Goal: Task Accomplishment & Management: Use online tool/utility

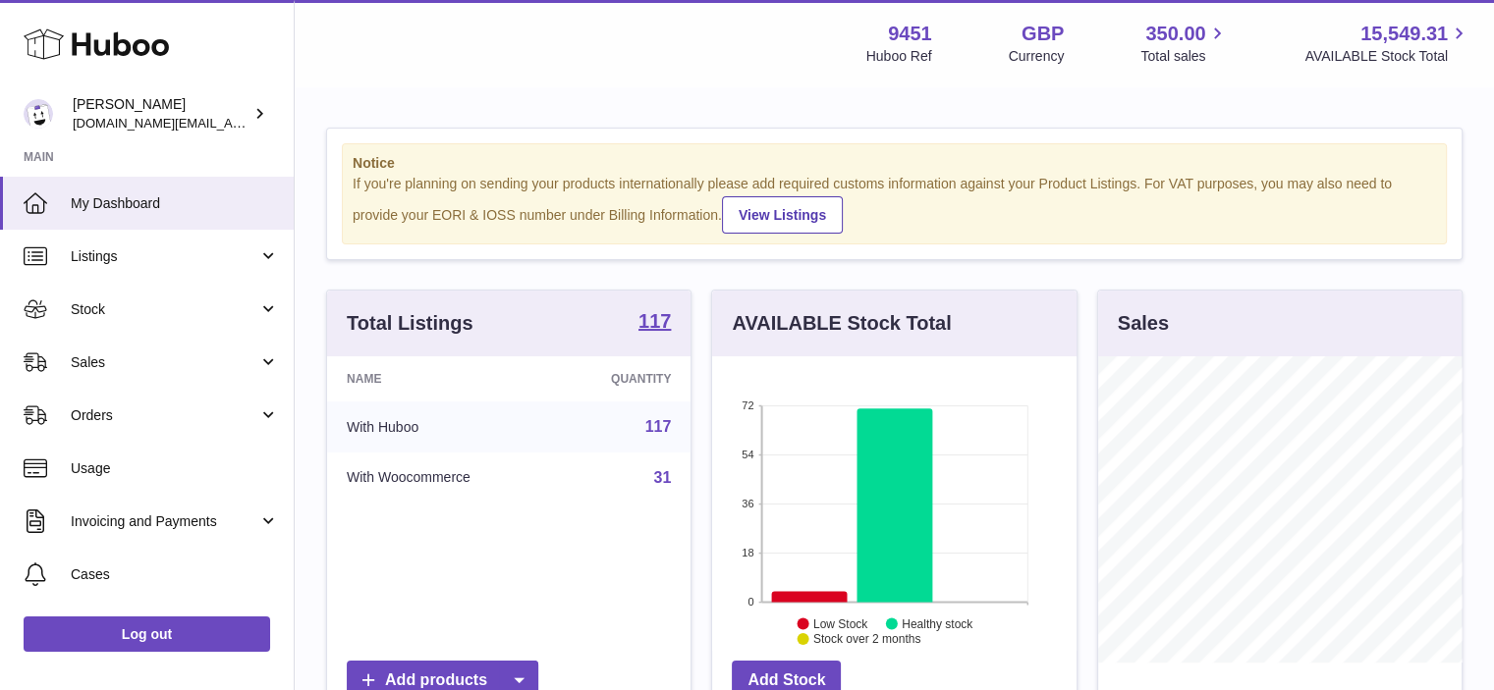
scroll to position [306, 364]
click at [276, 309] on link "Stock" at bounding box center [147, 309] width 294 height 53
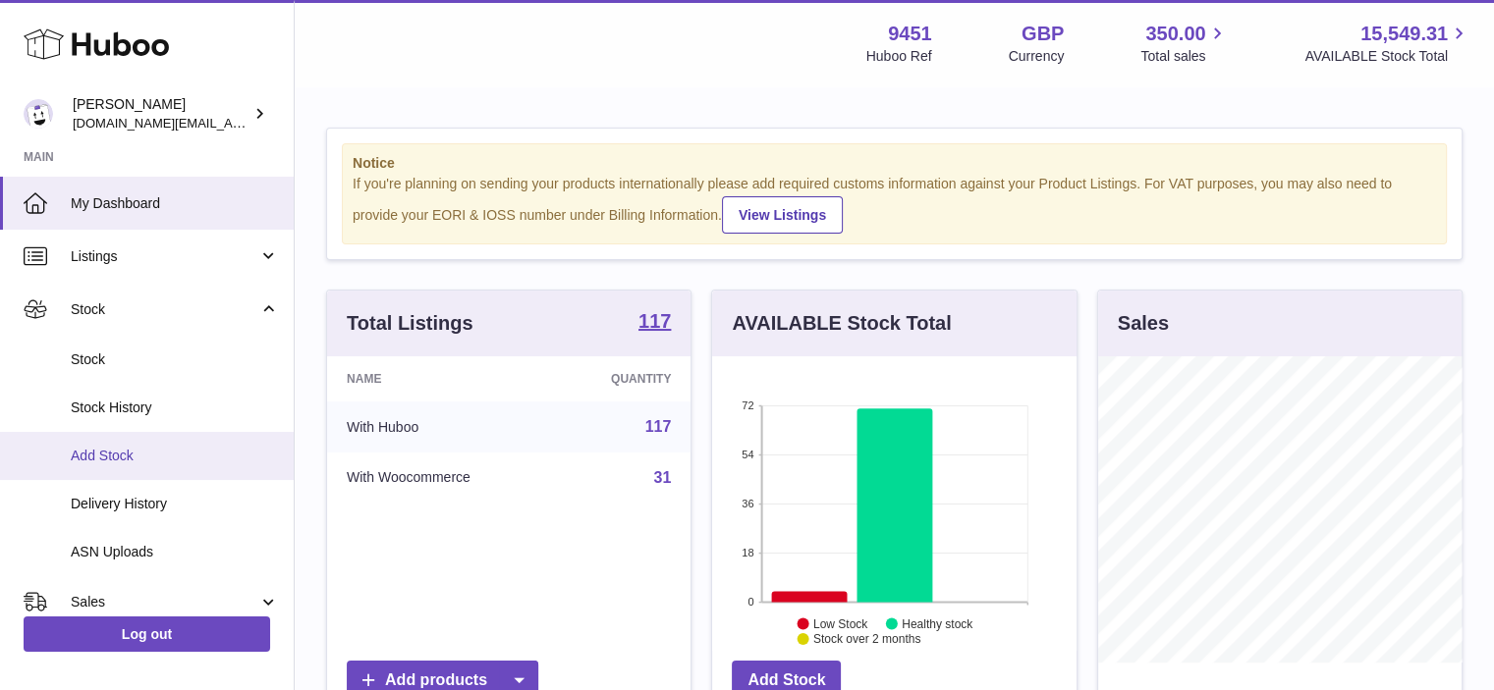
click at [179, 450] on span "Add Stock" at bounding box center [175, 456] width 208 height 19
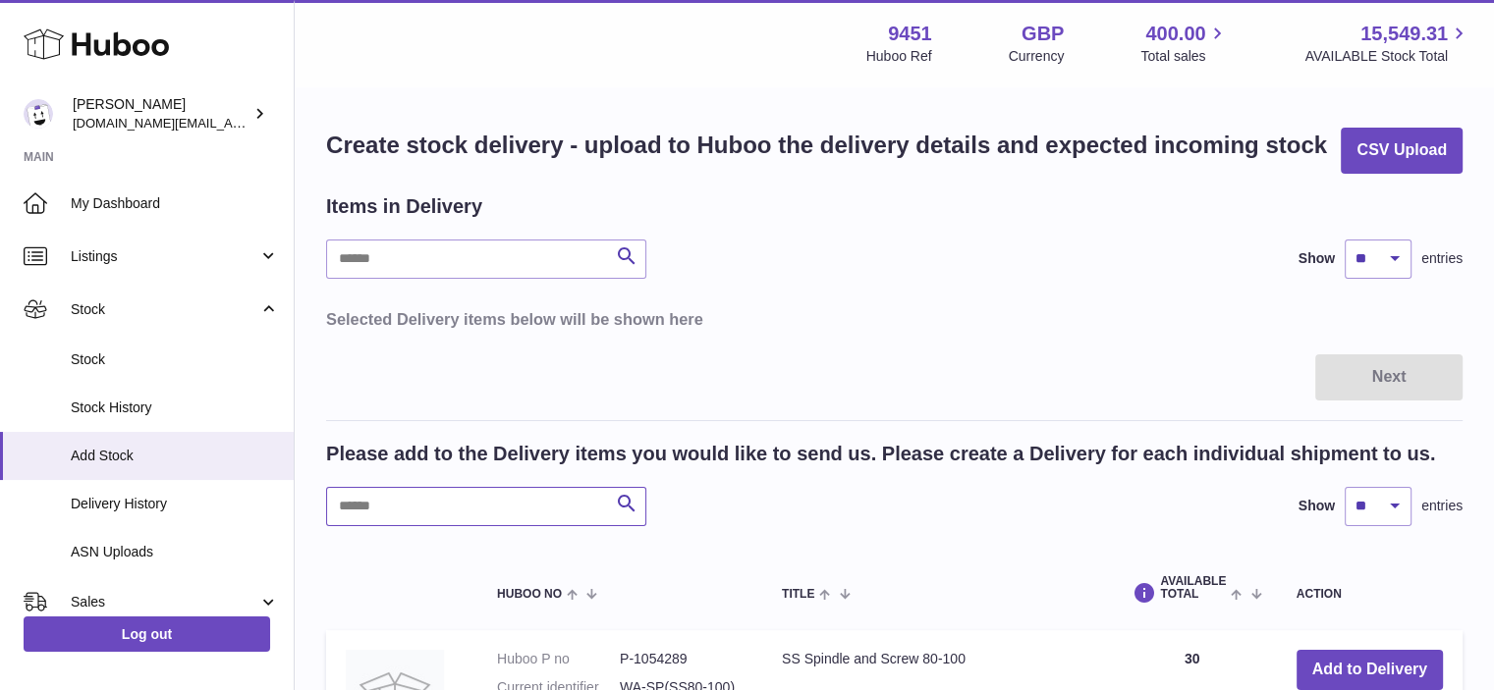
click at [488, 511] on input "text" at bounding box center [486, 506] width 320 height 39
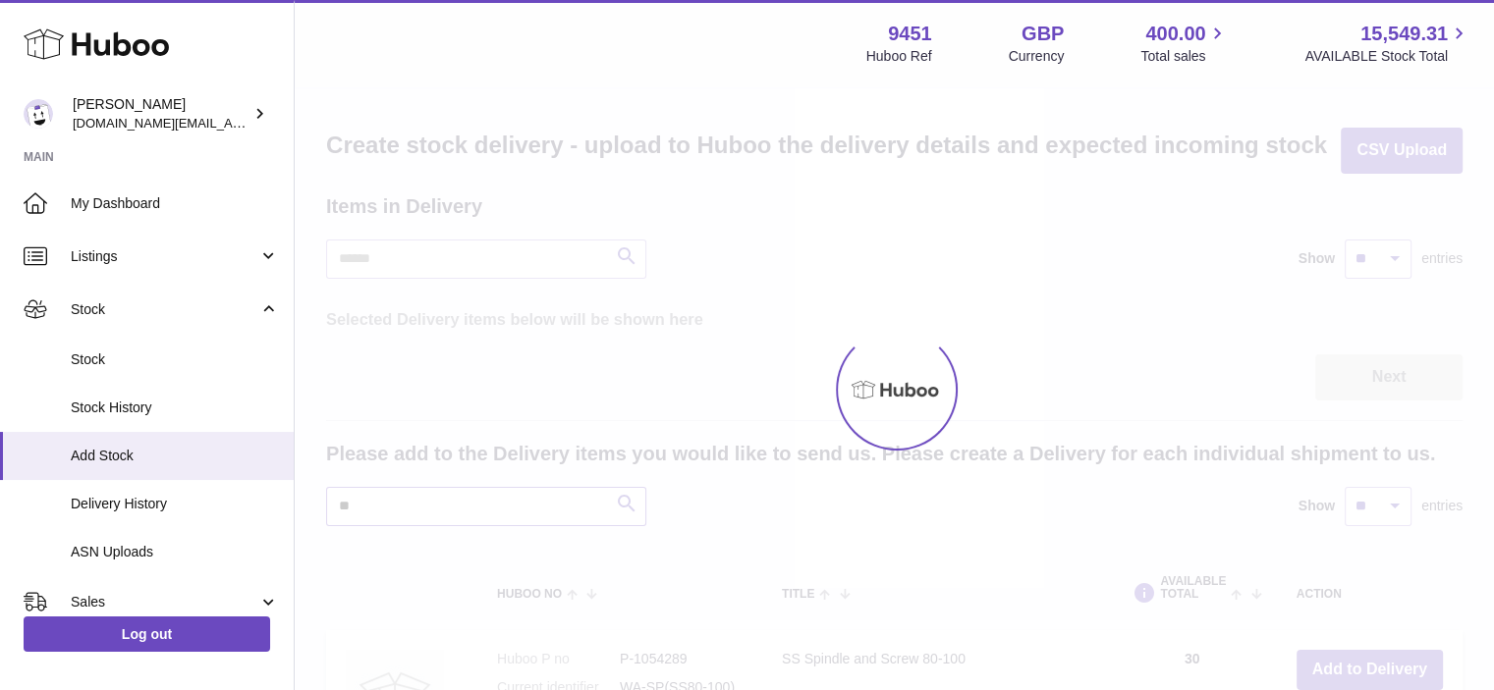
type input "*"
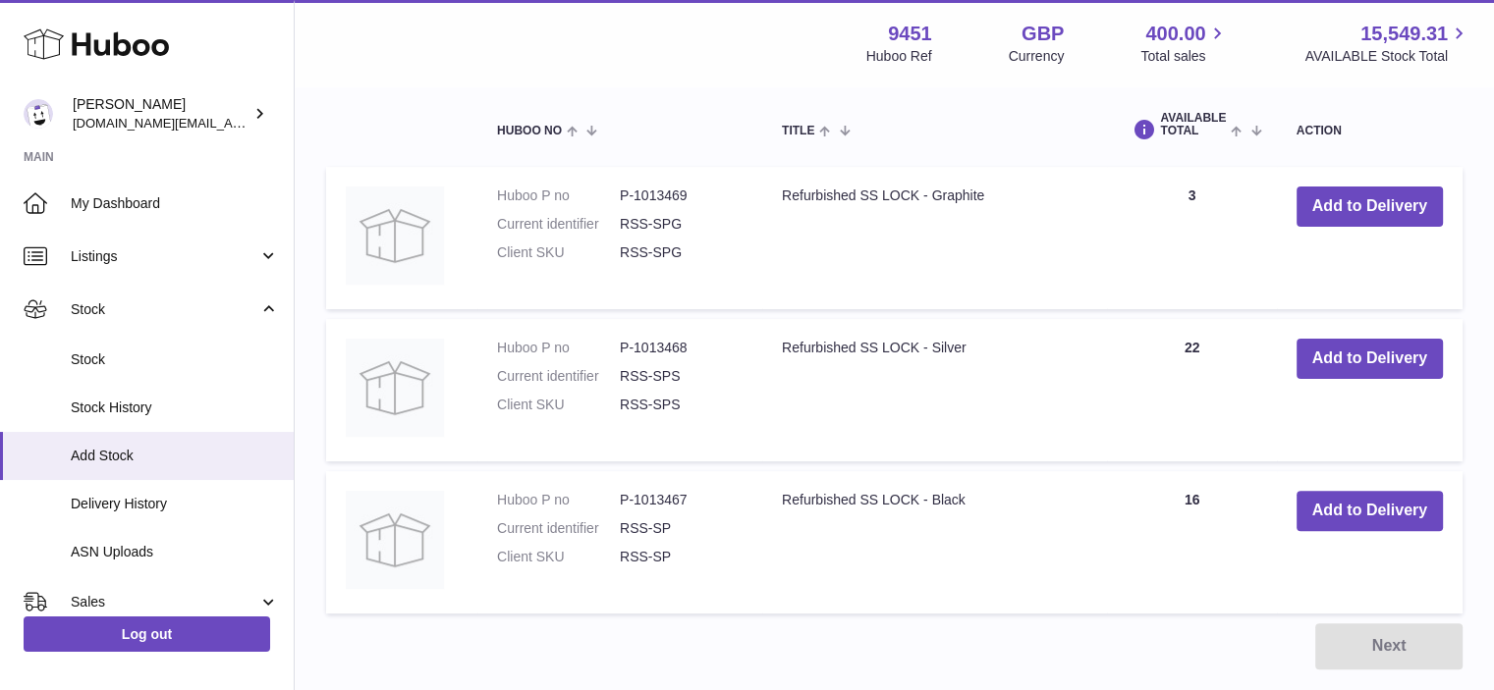
scroll to position [491, 0]
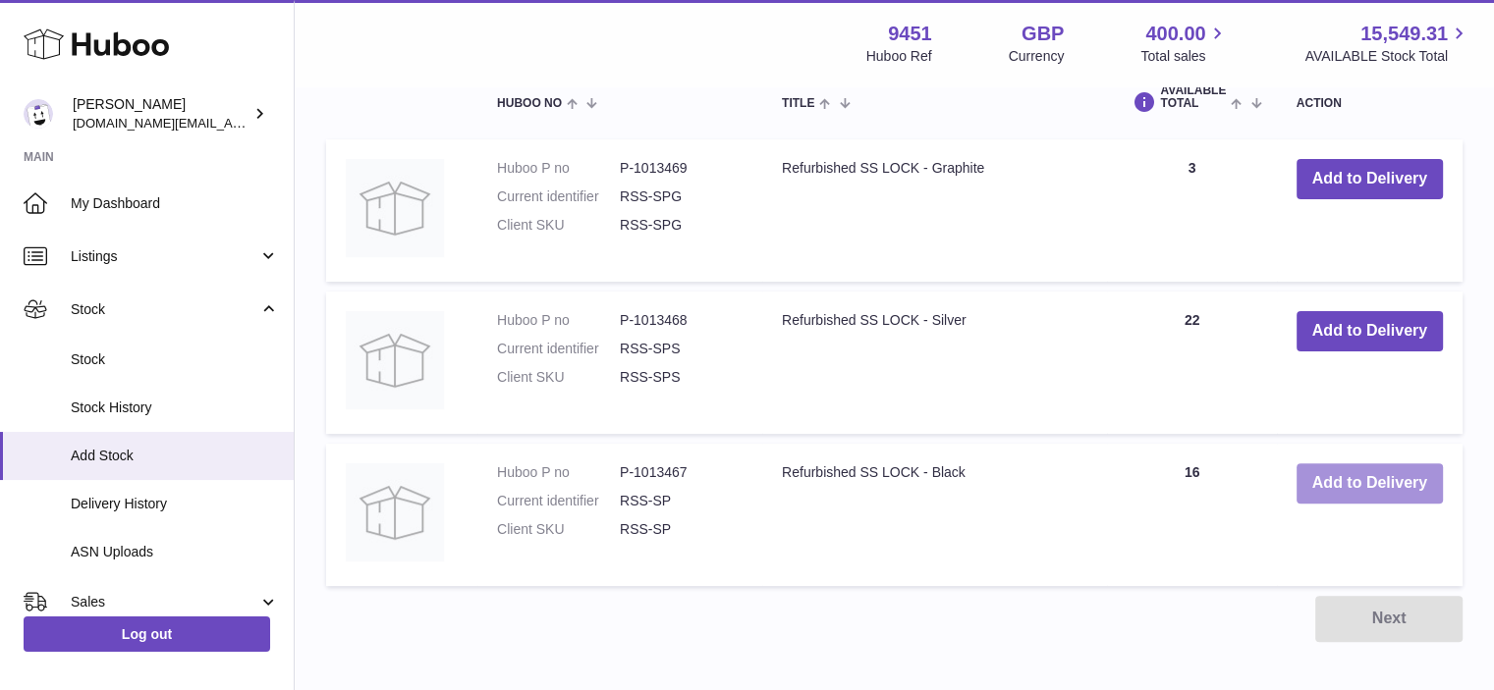
type input "******"
click at [1335, 482] on button "Add to Delivery" at bounding box center [1369, 484] width 146 height 40
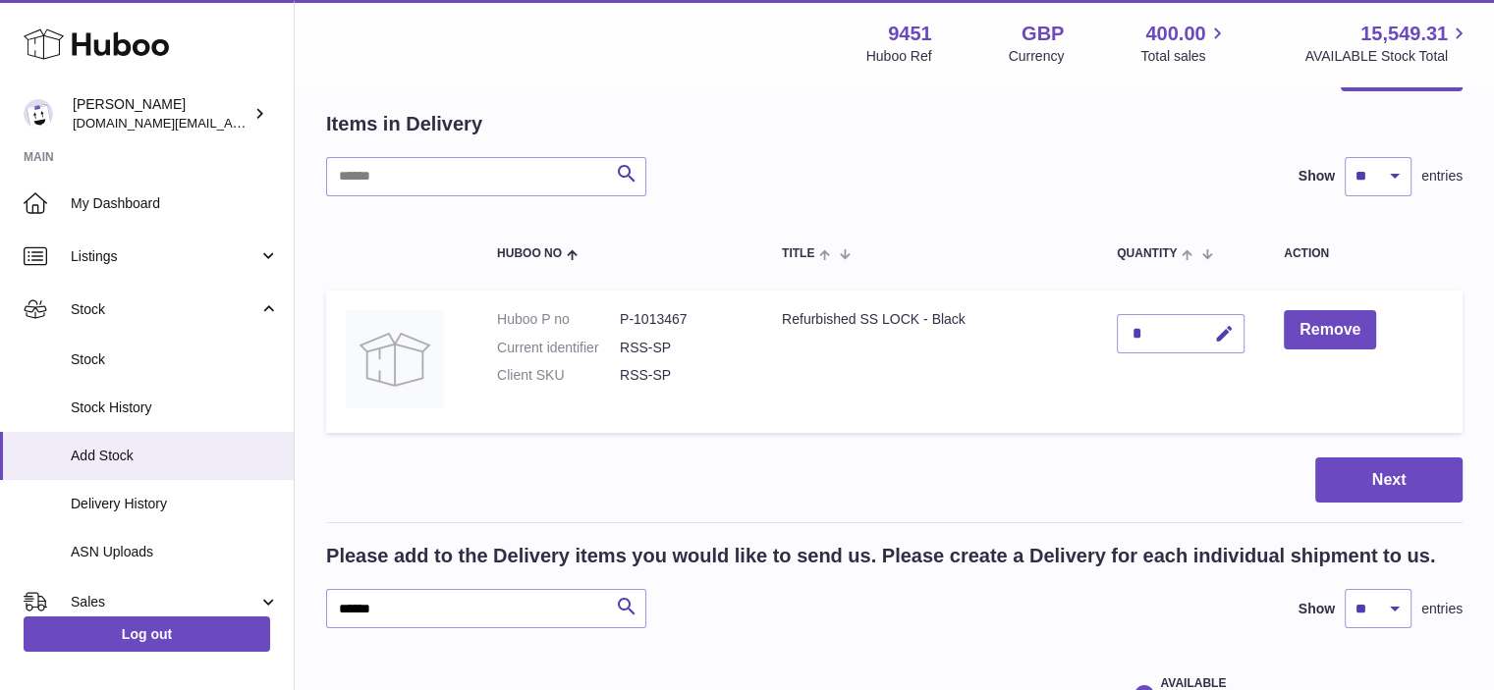
scroll to position [75, 0]
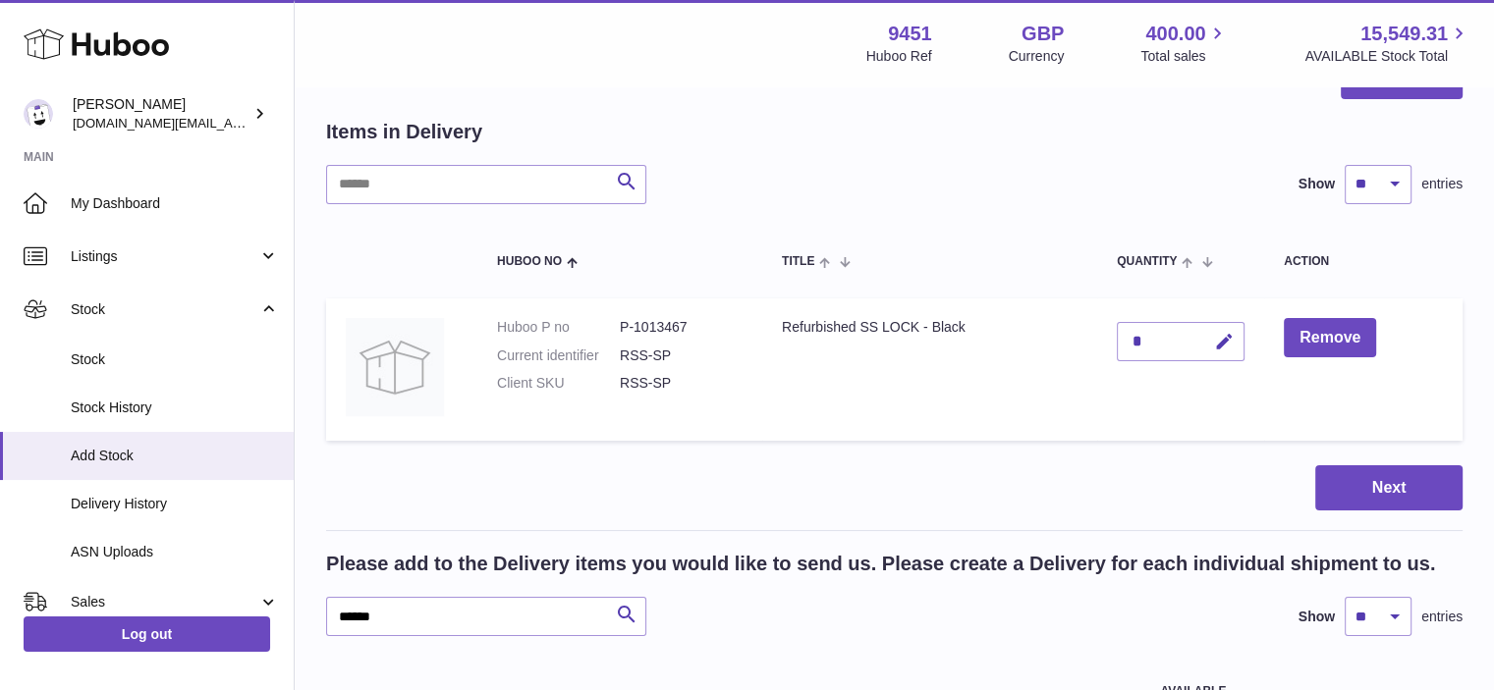
click at [1145, 333] on div "*" at bounding box center [1181, 341] width 128 height 39
click at [1225, 346] on icon "button" at bounding box center [1224, 342] width 21 height 21
drag, startPoint x: 1140, startPoint y: 336, endPoint x: 1127, endPoint y: 336, distance: 13.8
click at [1127, 336] on input "*" at bounding box center [1181, 341] width 128 height 39
type input "*"
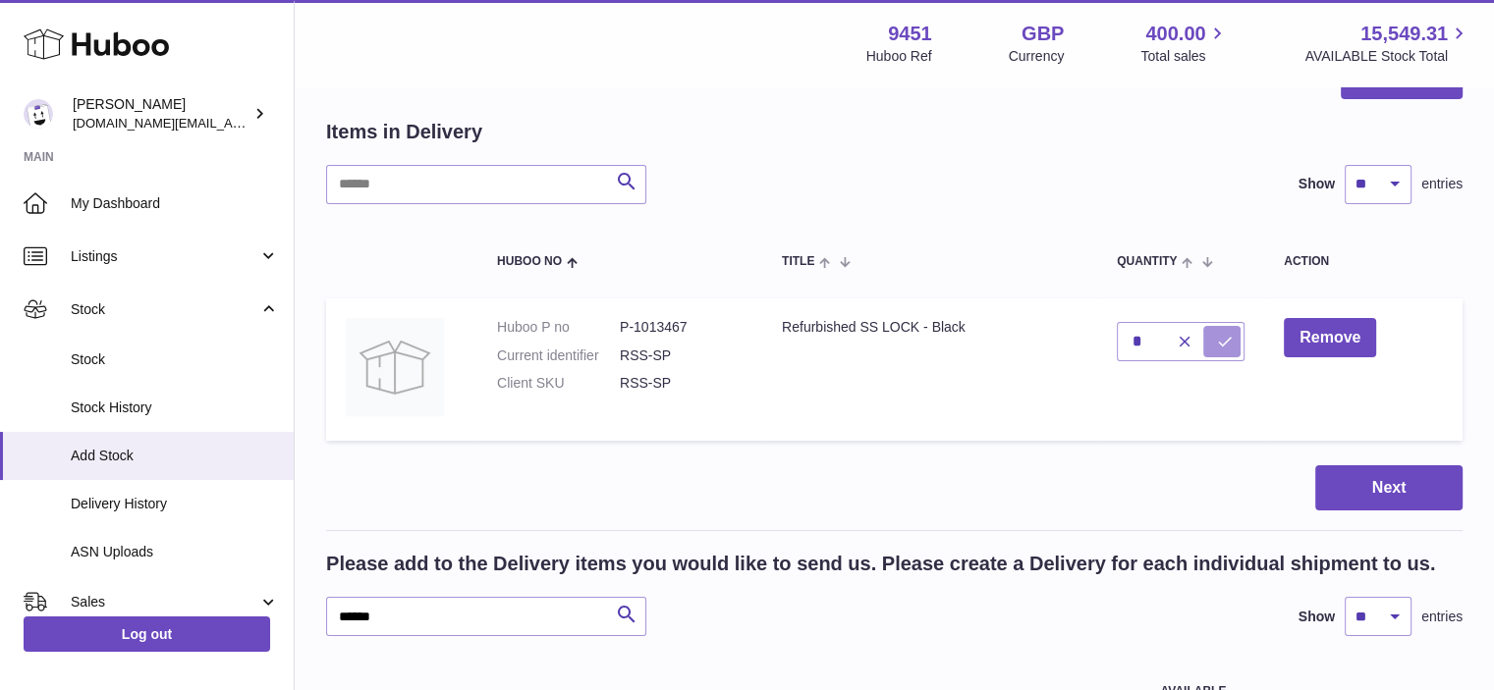
click at [1224, 345] on icon "submit" at bounding box center [1225, 342] width 18 height 18
drag, startPoint x: 412, startPoint y: 620, endPoint x: 336, endPoint y: 616, distance: 75.7
click at [336, 616] on input "******" at bounding box center [486, 616] width 320 height 39
type input "******"
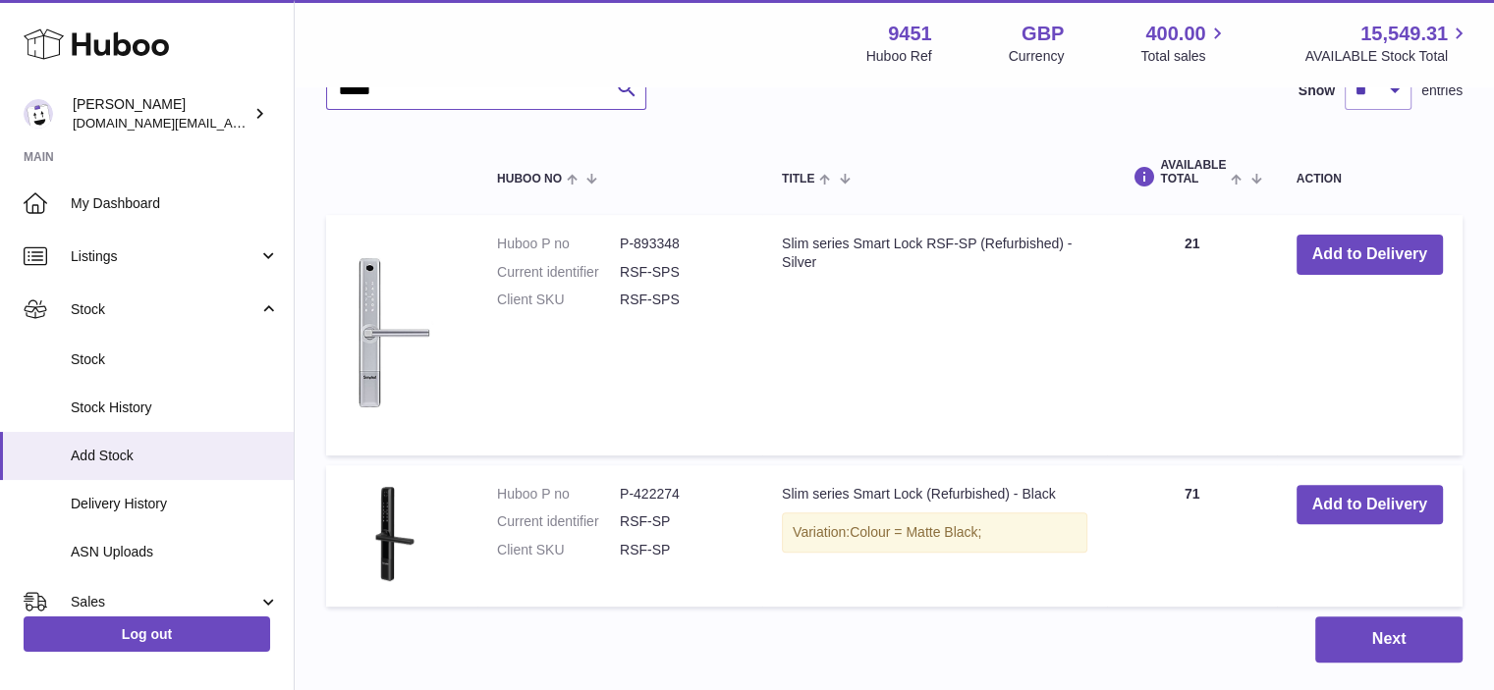
scroll to position [630, 0]
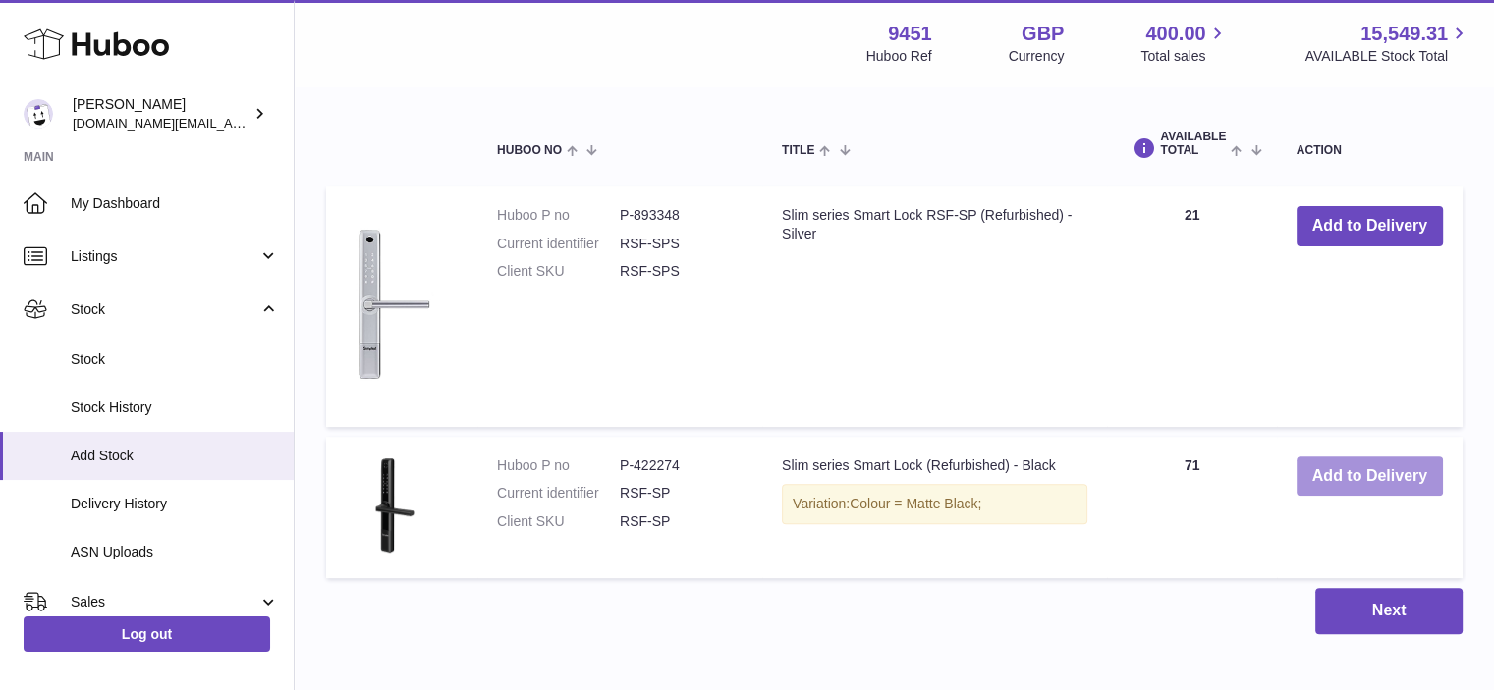
click at [1371, 479] on button "Add to Delivery" at bounding box center [1369, 477] width 146 height 40
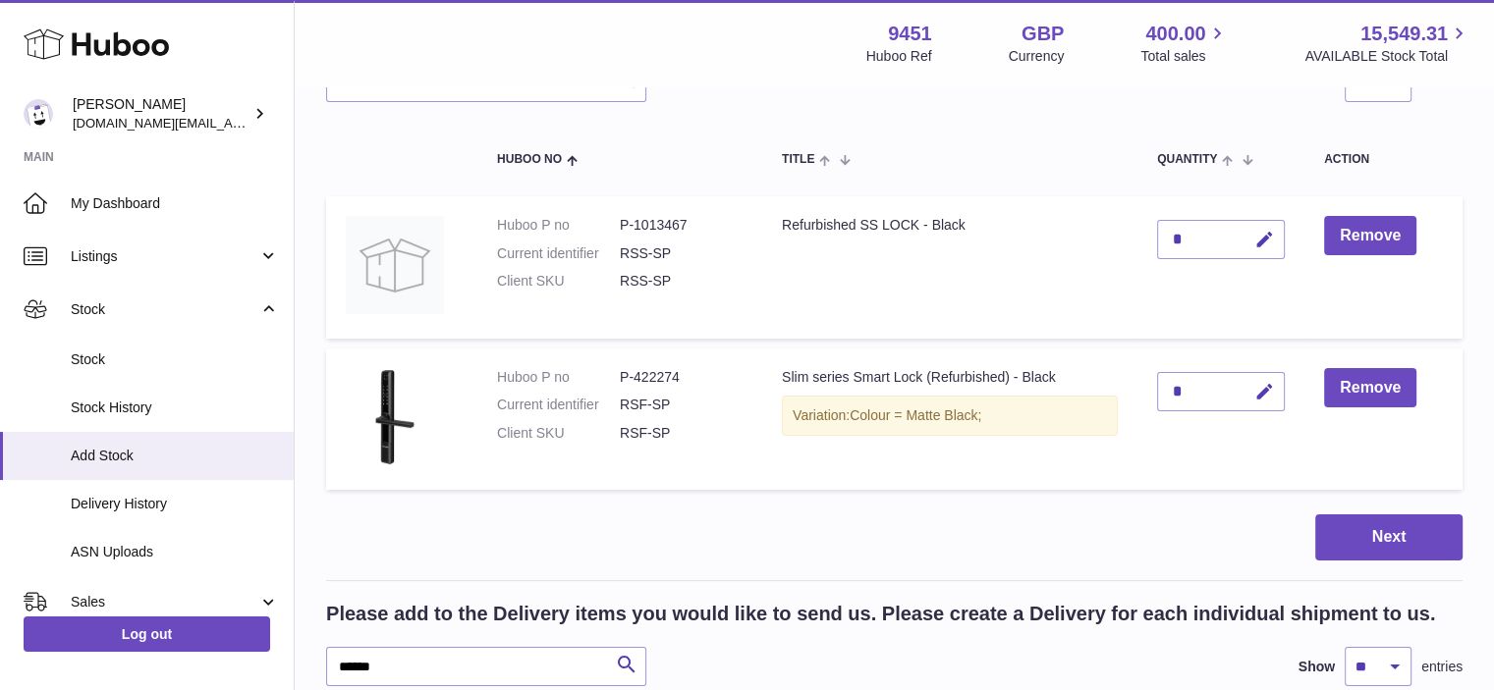
scroll to position [173, 0]
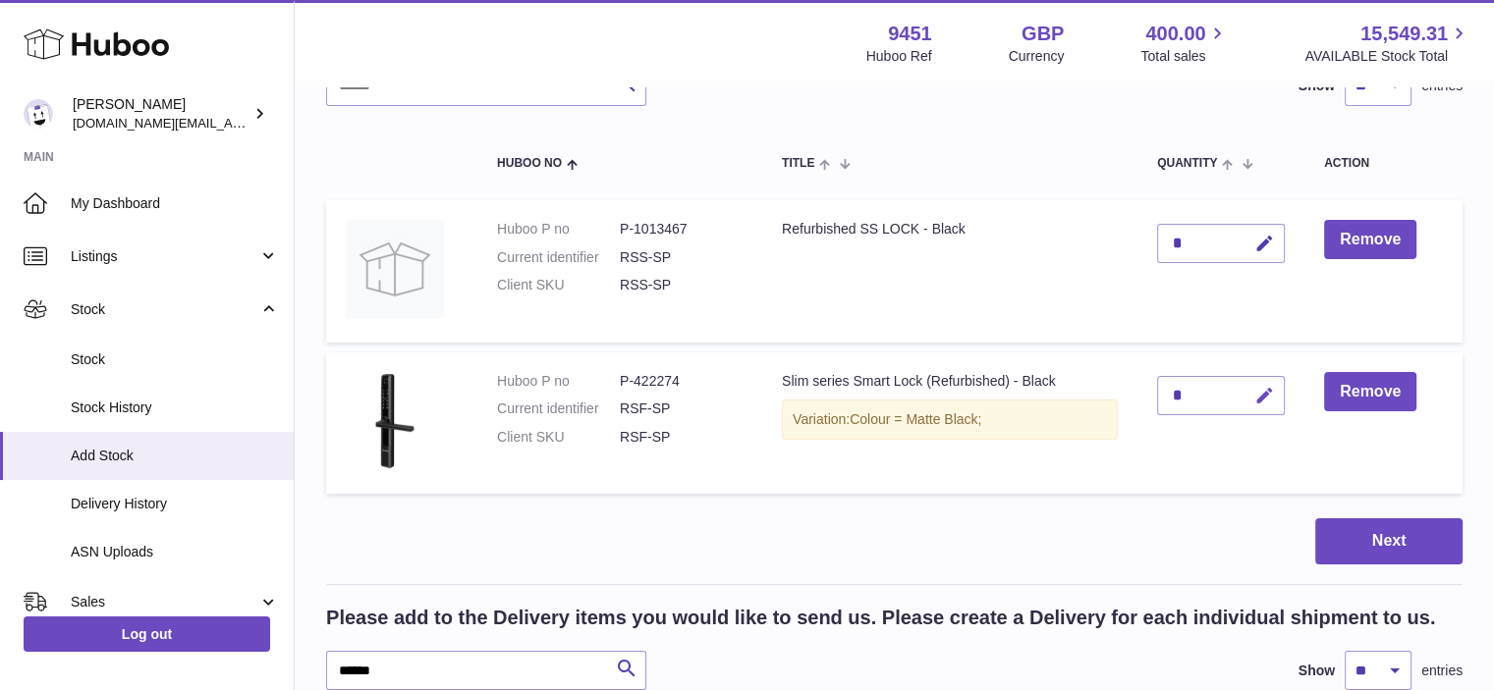
click at [1262, 394] on icon "button" at bounding box center [1264, 396] width 21 height 21
type input "*"
click at [1272, 396] on icon "submit" at bounding box center [1265, 396] width 18 height 18
click at [381, 666] on input "******" at bounding box center [486, 670] width 320 height 39
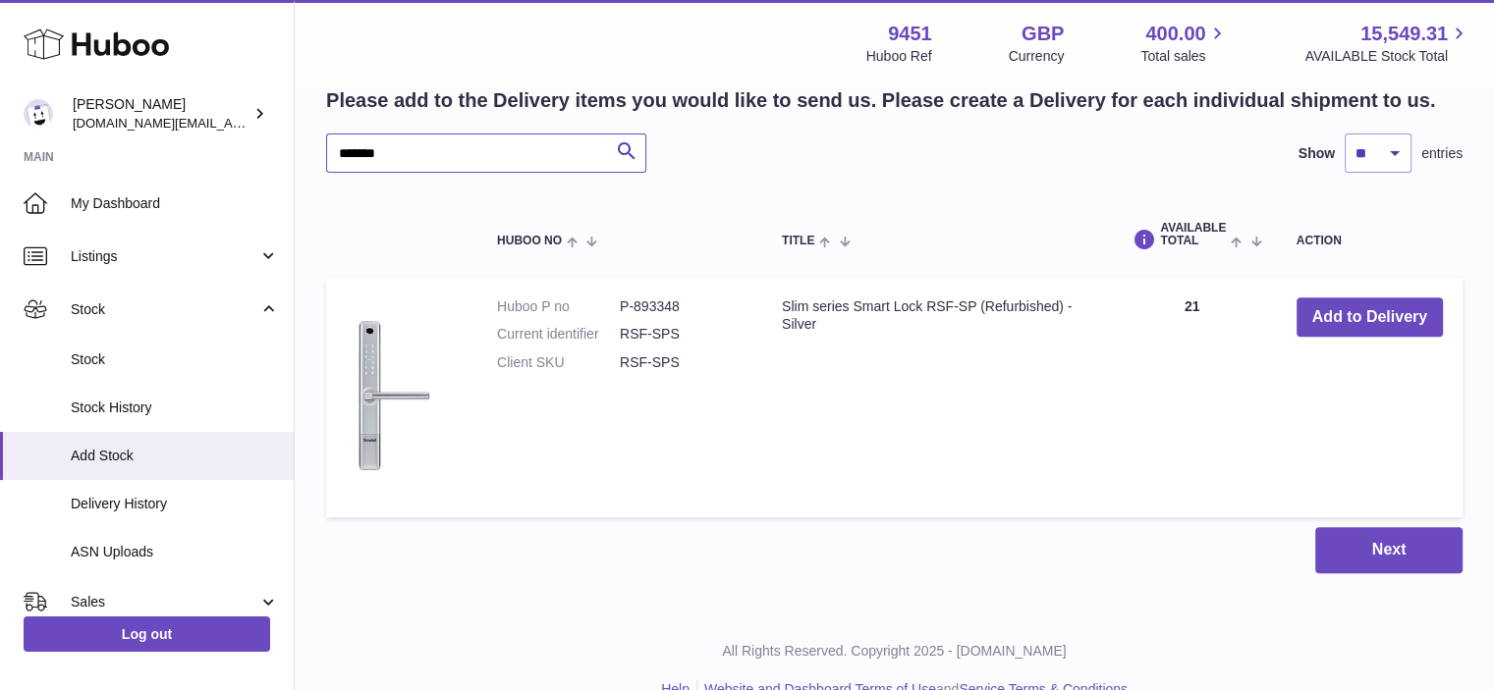
scroll to position [716, 0]
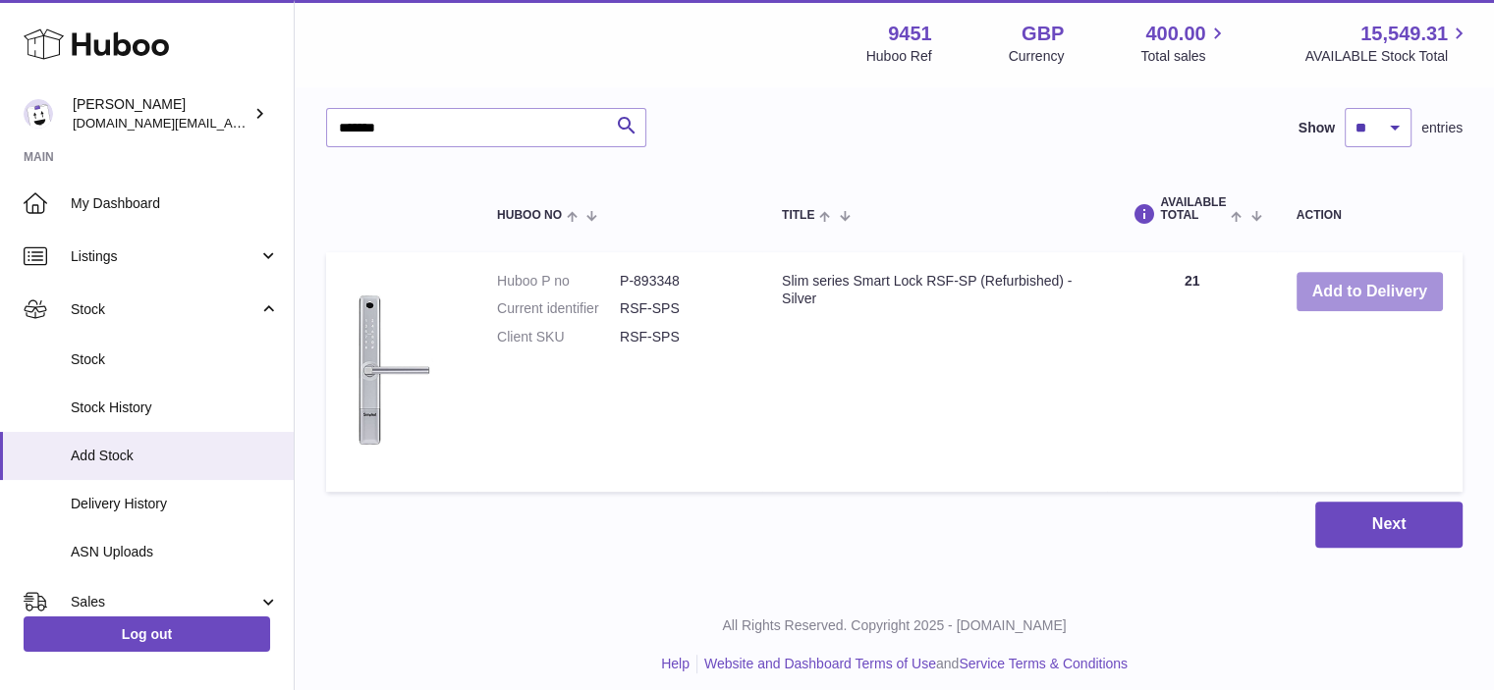
click at [1353, 282] on button "Add to Delivery" at bounding box center [1369, 292] width 146 height 40
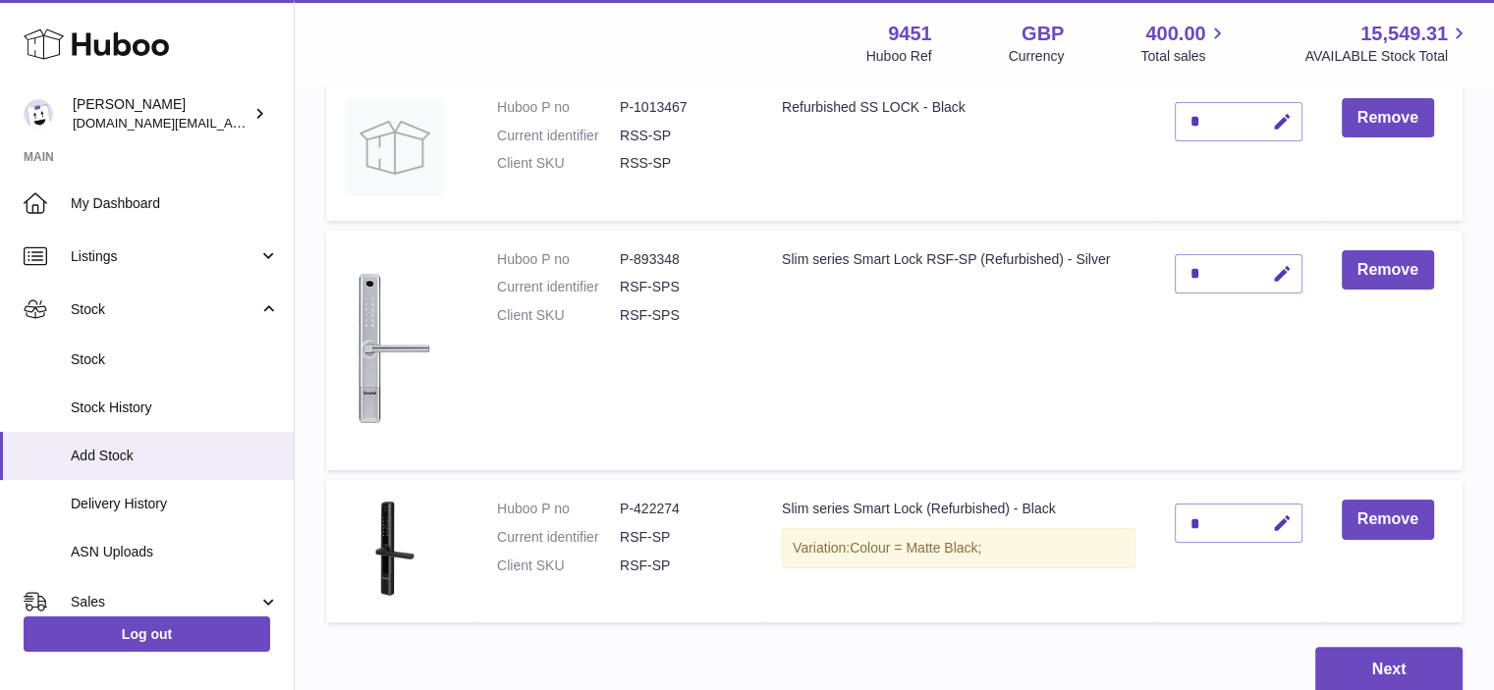
scroll to position [177, 0]
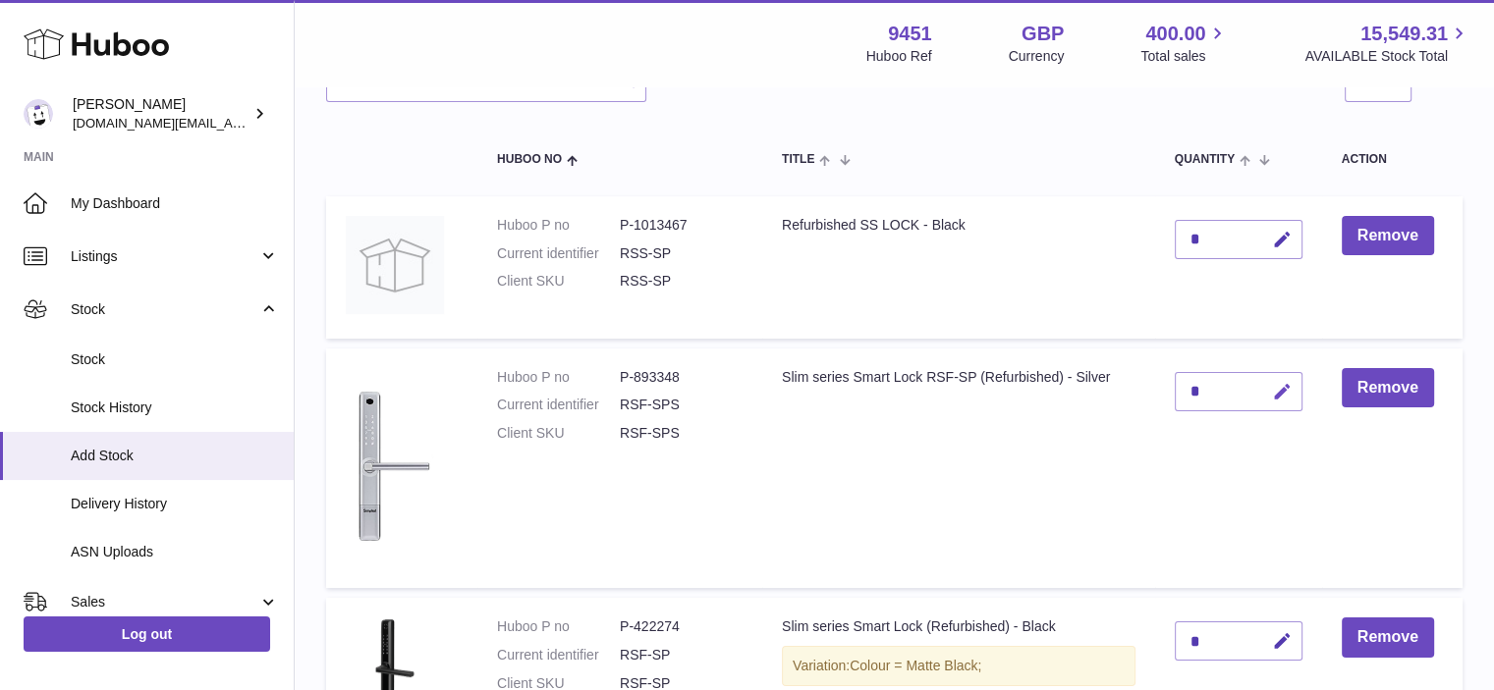
click at [1285, 392] on icon "button" at bounding box center [1282, 392] width 21 height 21
click at [1286, 393] on icon "submit" at bounding box center [1283, 392] width 18 height 18
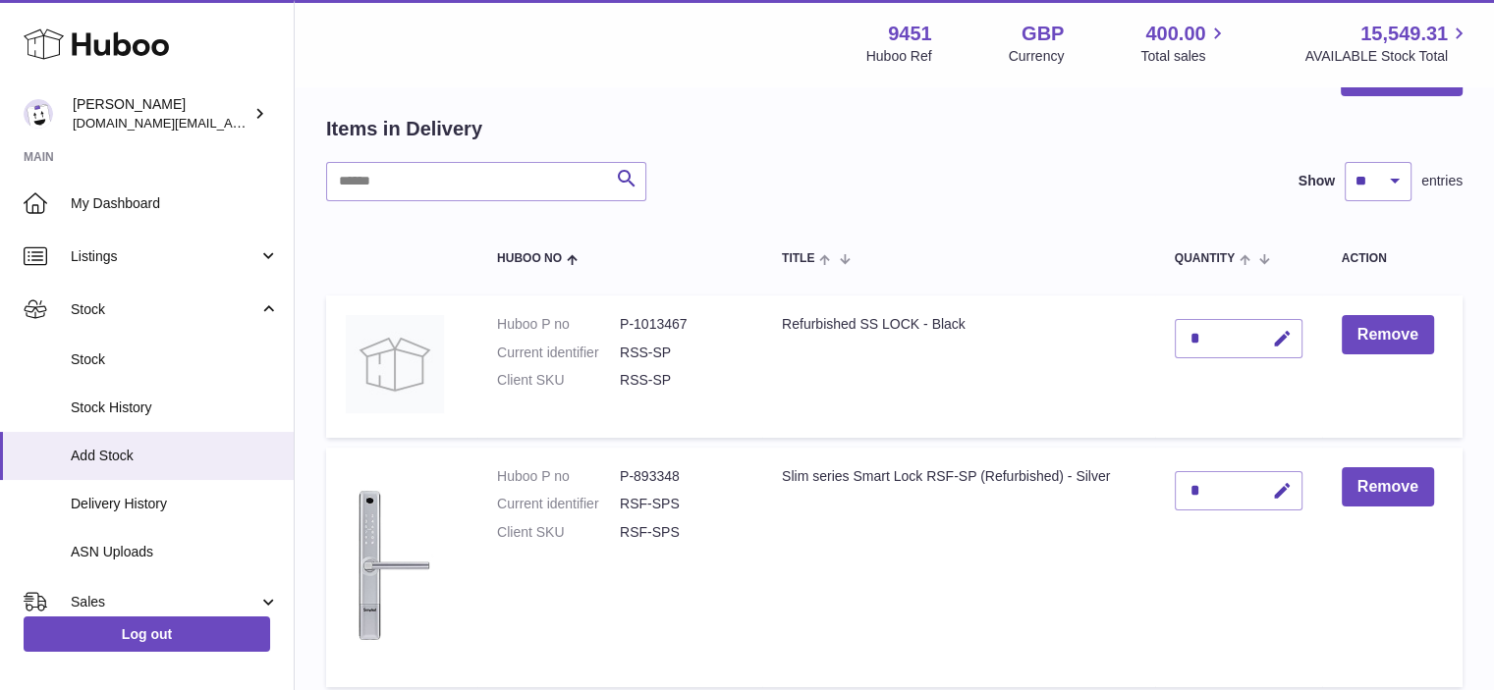
scroll to position [0, 0]
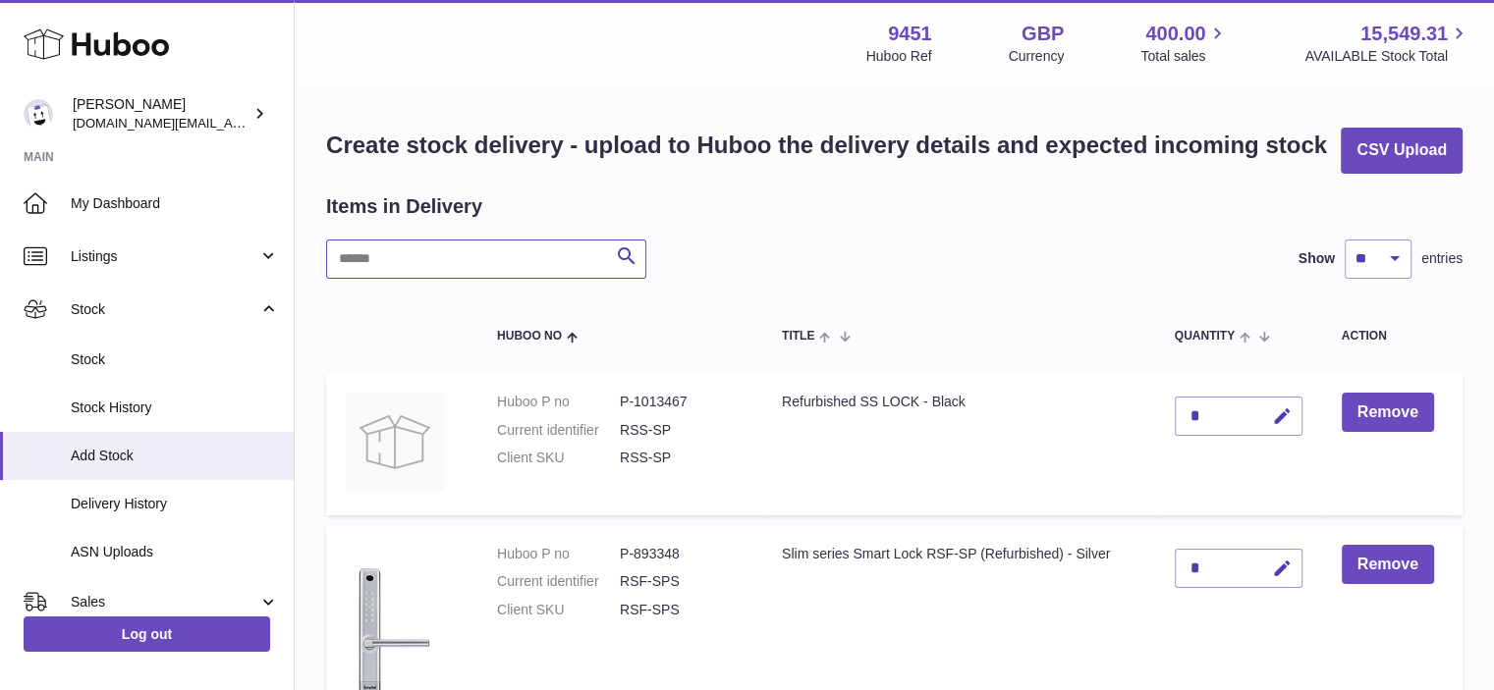
click at [371, 265] on input "text" at bounding box center [486, 259] width 320 height 39
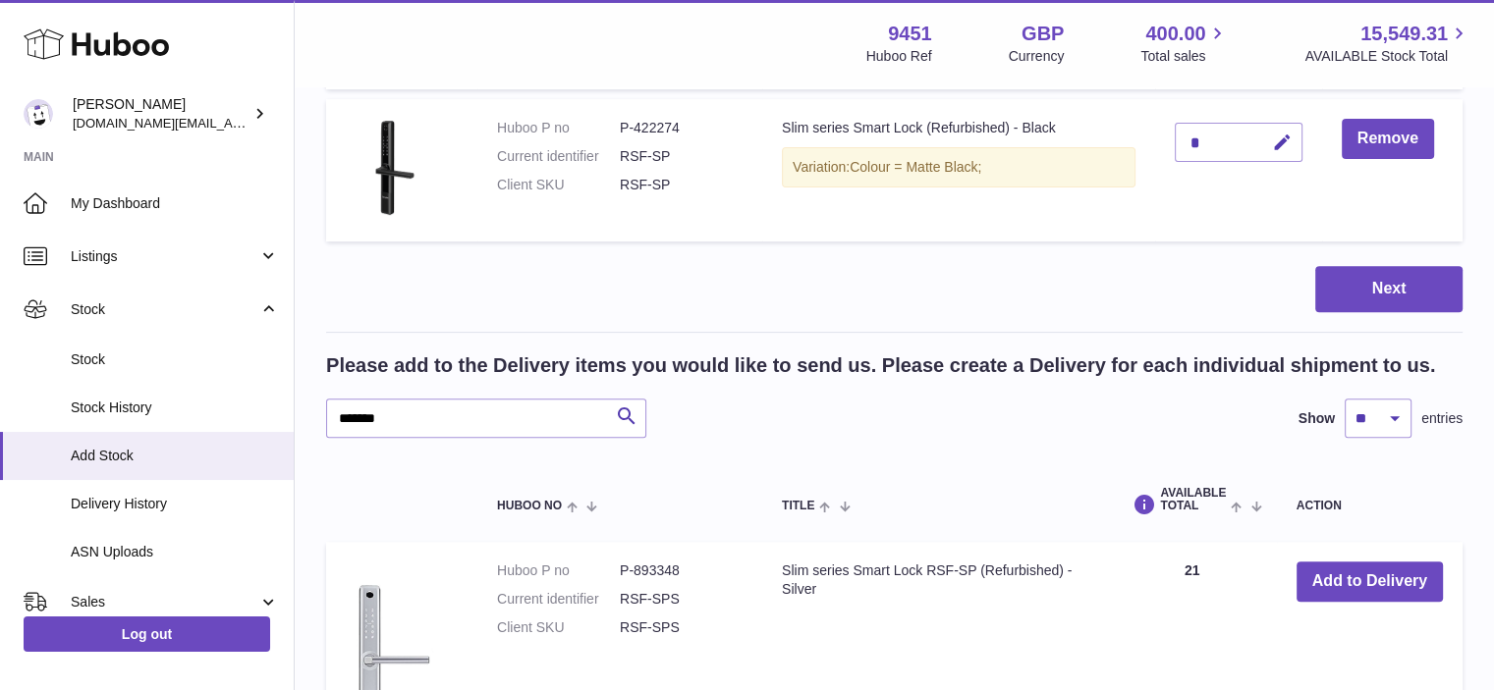
scroll to position [681, 0]
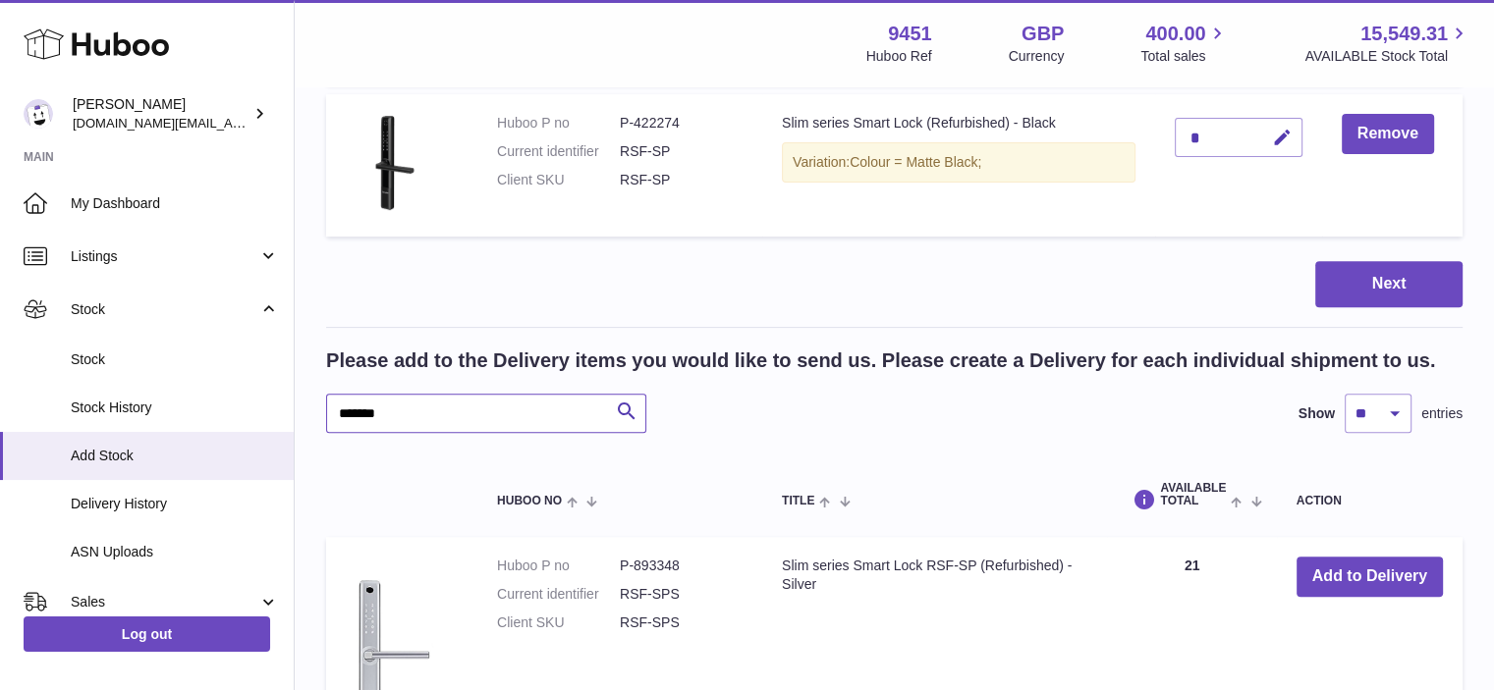
drag, startPoint x: 416, startPoint y: 413, endPoint x: 322, endPoint y: 430, distance: 95.9
click at [322, 430] on div "Create stock delivery - upload to Huboo the delivery details and expected incom…" at bounding box center [894, 140] width 1199 height 1465
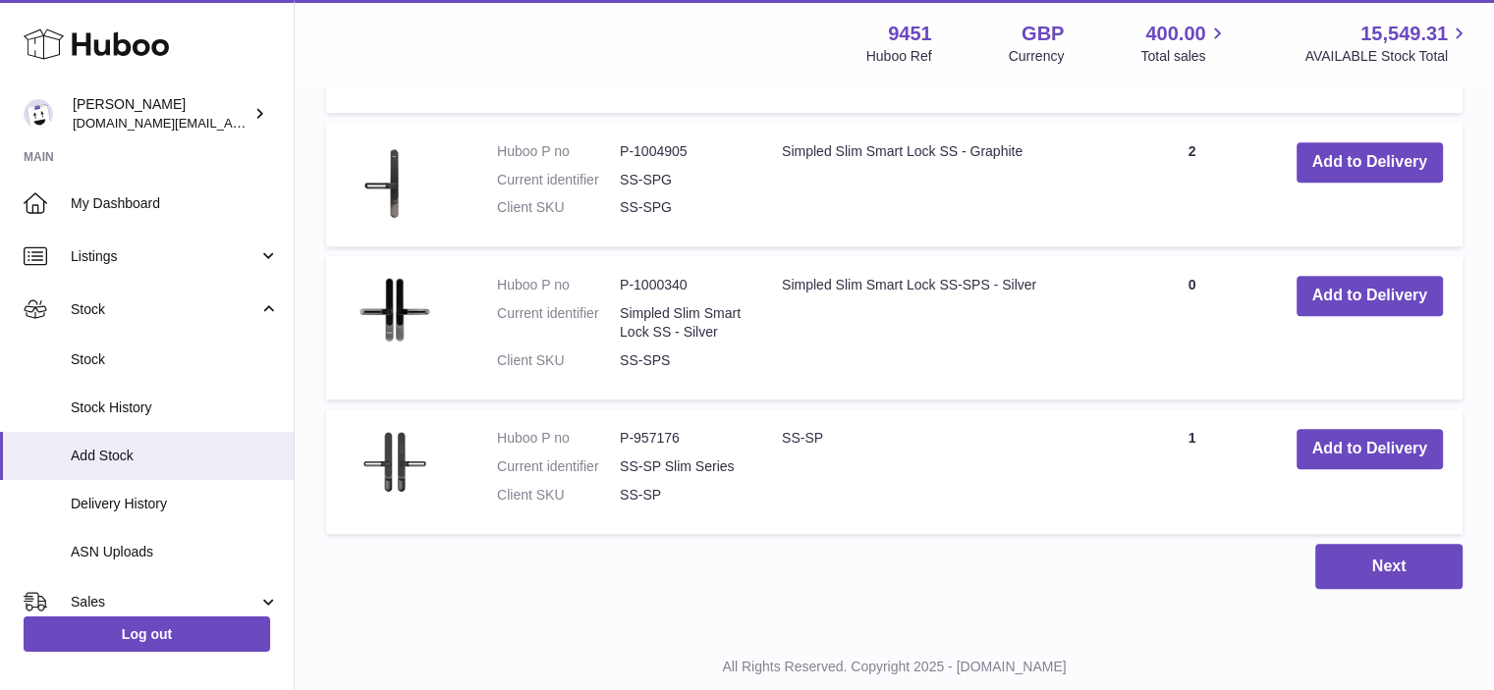
scroll to position [1746, 0]
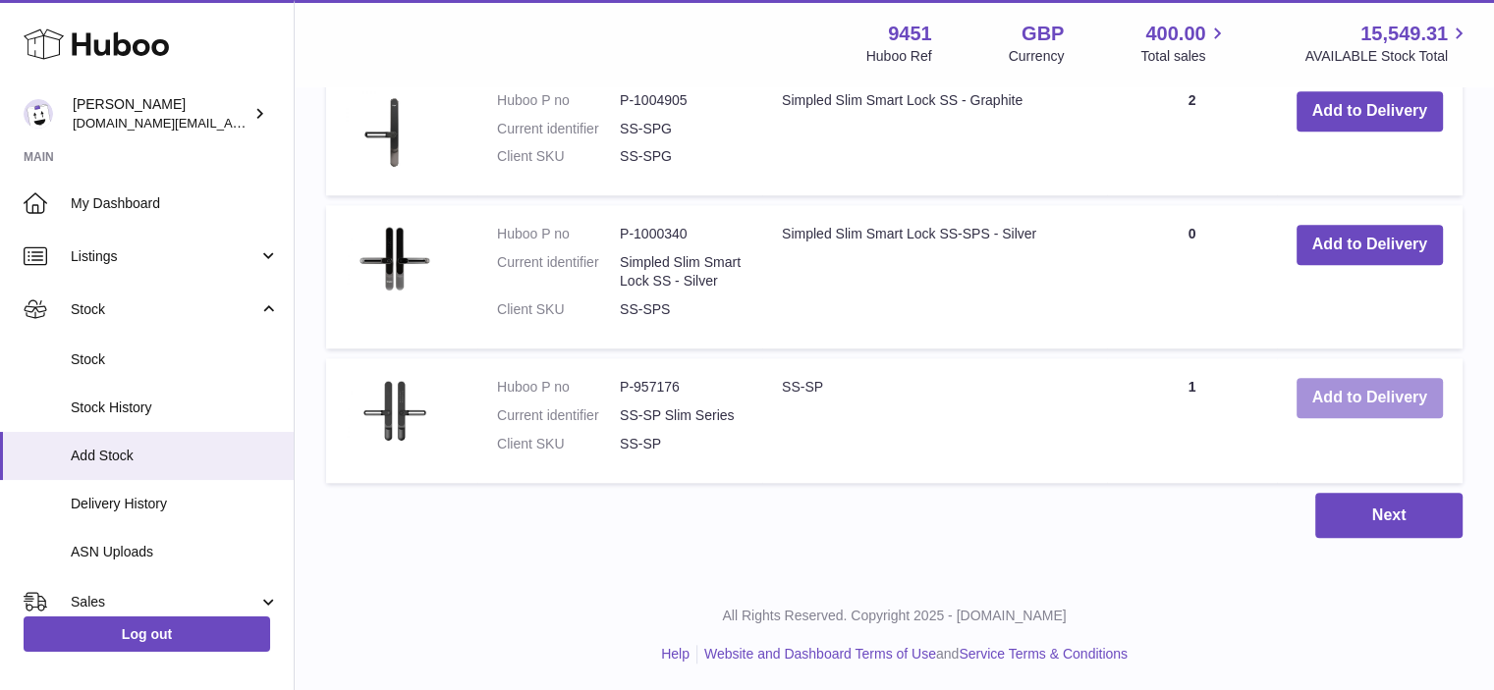
type input "*****"
click at [1348, 394] on button "Add to Delivery" at bounding box center [1369, 398] width 146 height 40
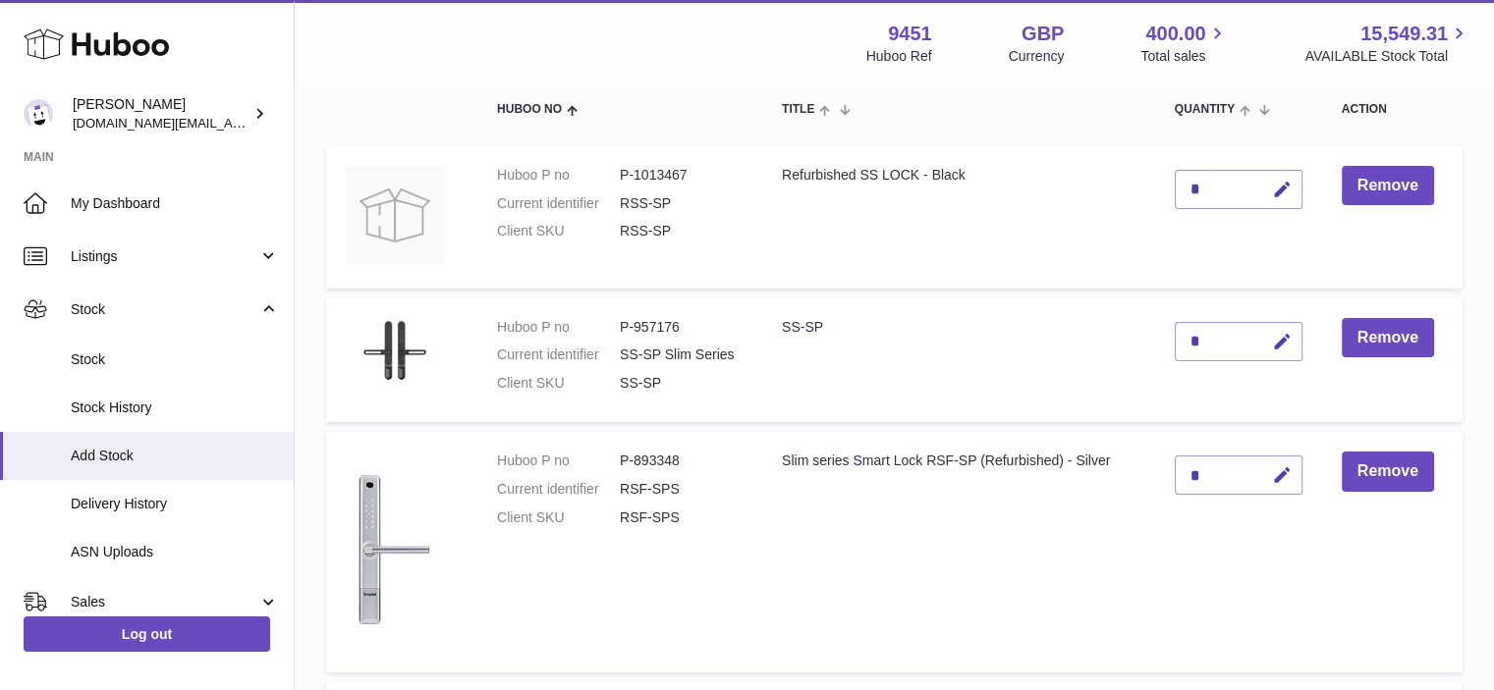
scroll to position [190, 0]
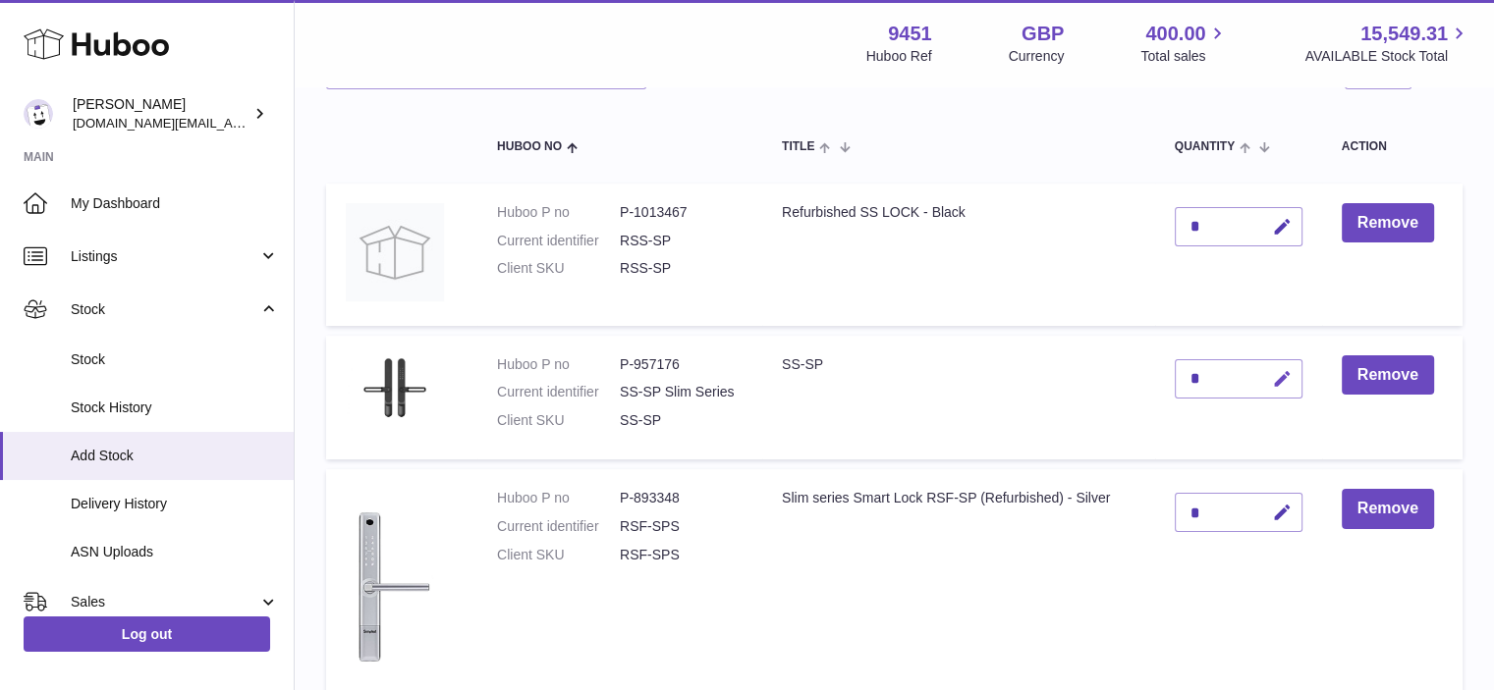
click at [1282, 375] on icon "button" at bounding box center [1282, 379] width 21 height 21
drag, startPoint x: 1194, startPoint y: 368, endPoint x: 1179, endPoint y: 372, distance: 16.2
click at [1179, 372] on input "*" at bounding box center [1239, 378] width 128 height 39
type input "*"
click at [1284, 381] on icon "submit" at bounding box center [1283, 379] width 18 height 18
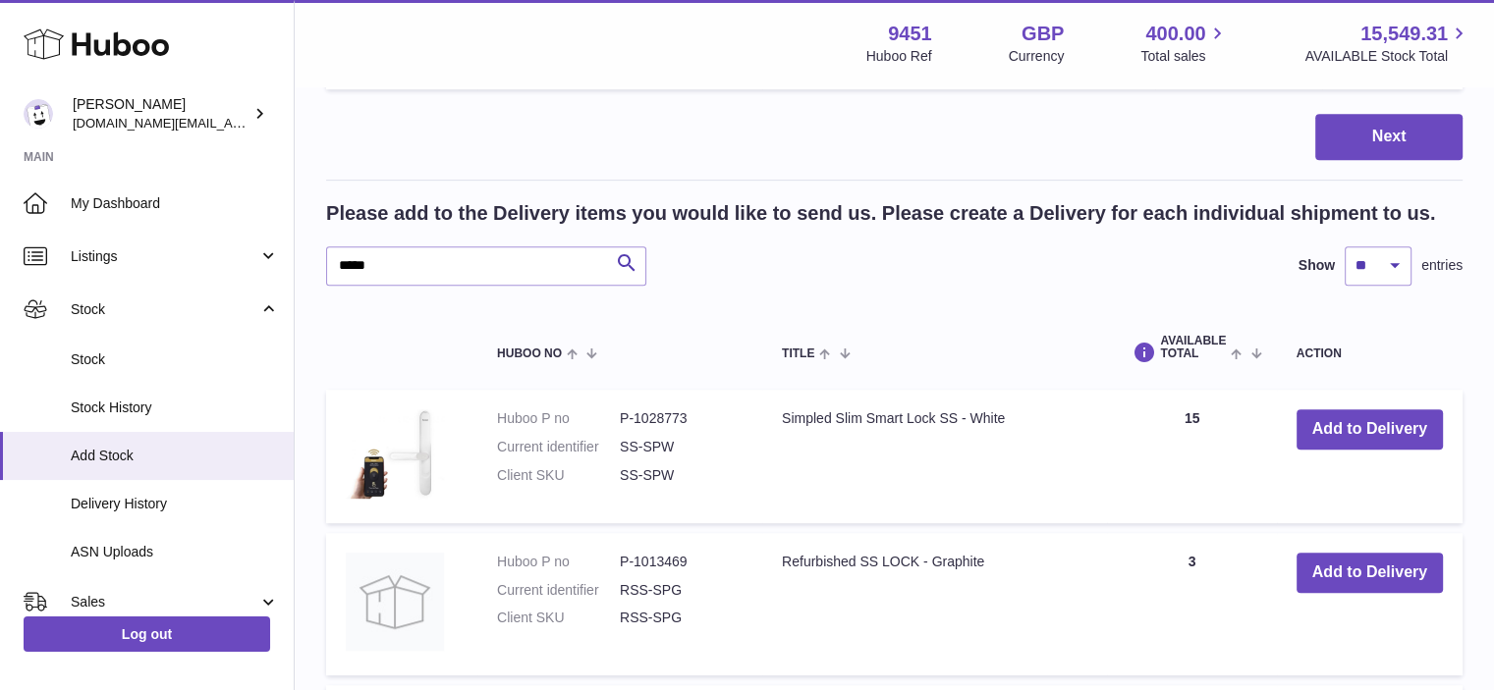
scroll to position [983, 0]
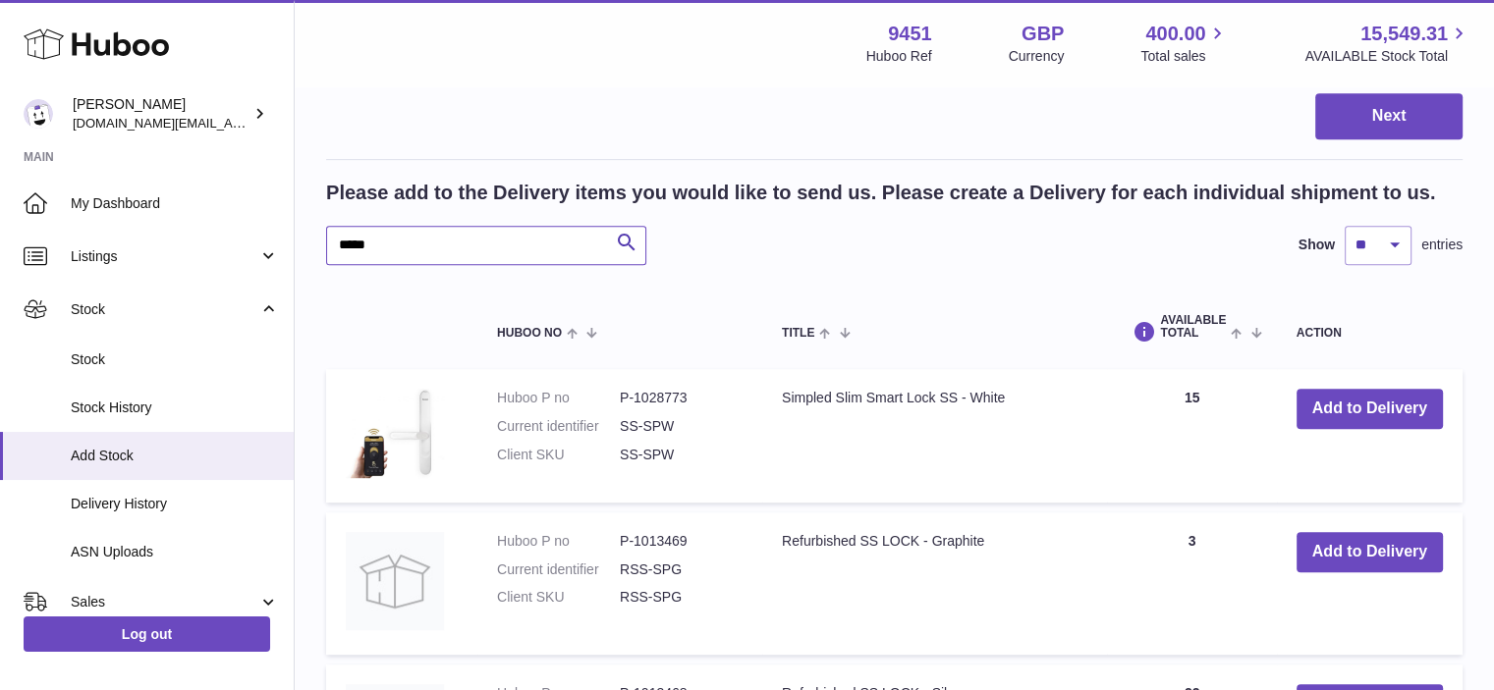
click at [392, 254] on input "*****" at bounding box center [486, 245] width 320 height 39
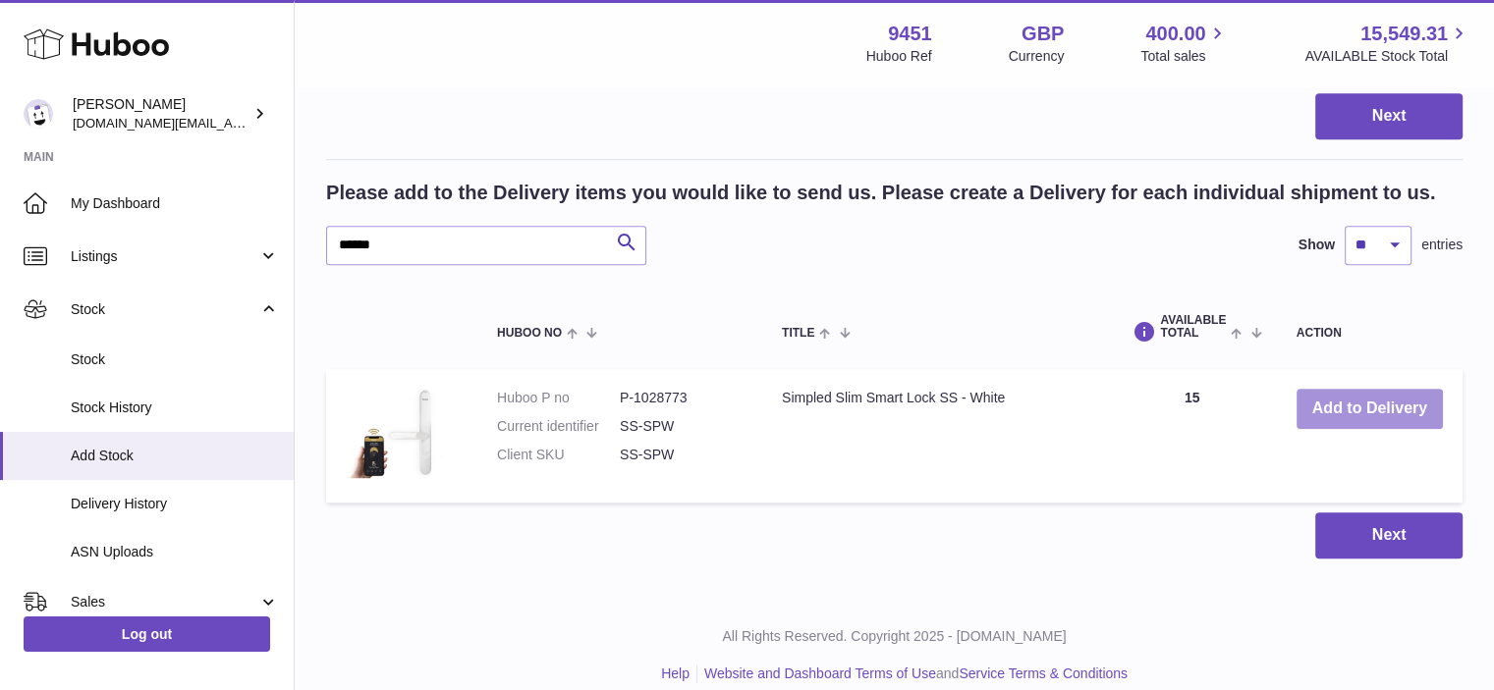
click at [1374, 409] on button "Add to Delivery" at bounding box center [1369, 409] width 146 height 40
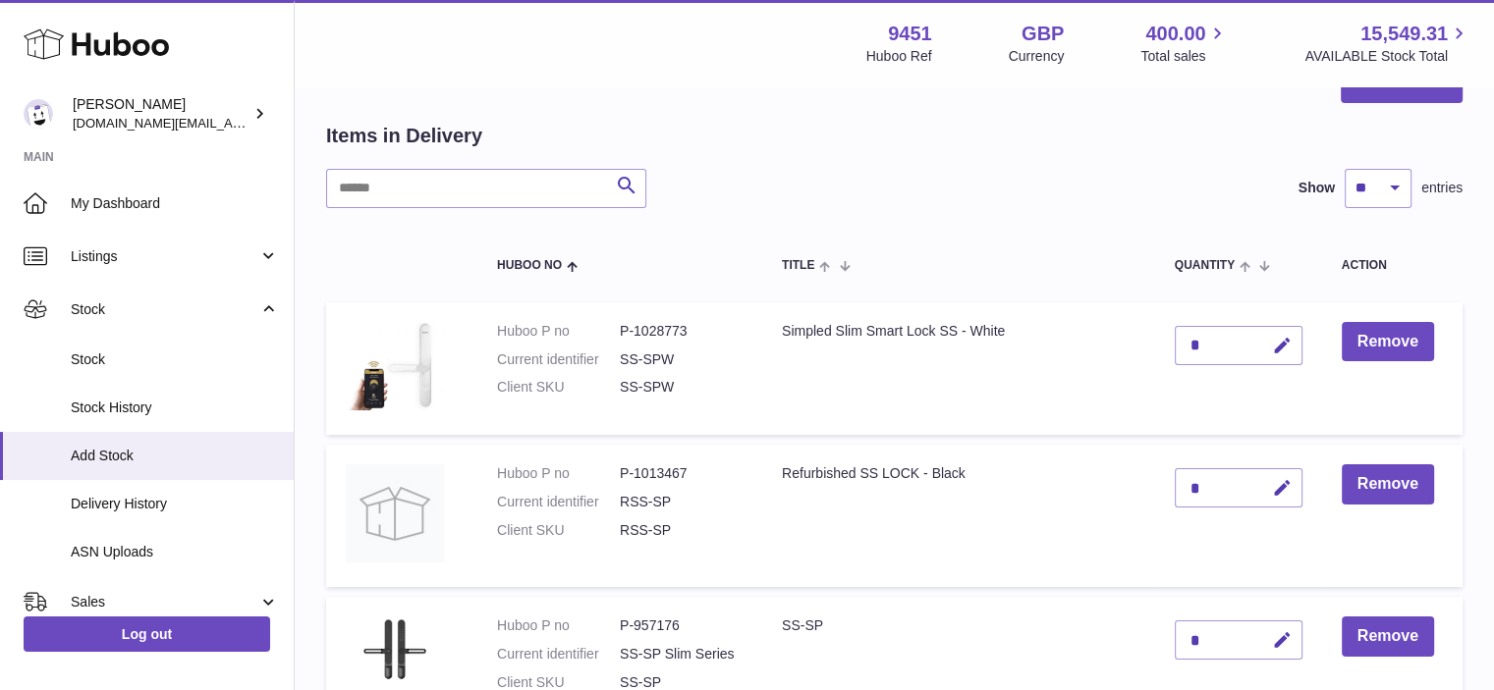
scroll to position [95, 0]
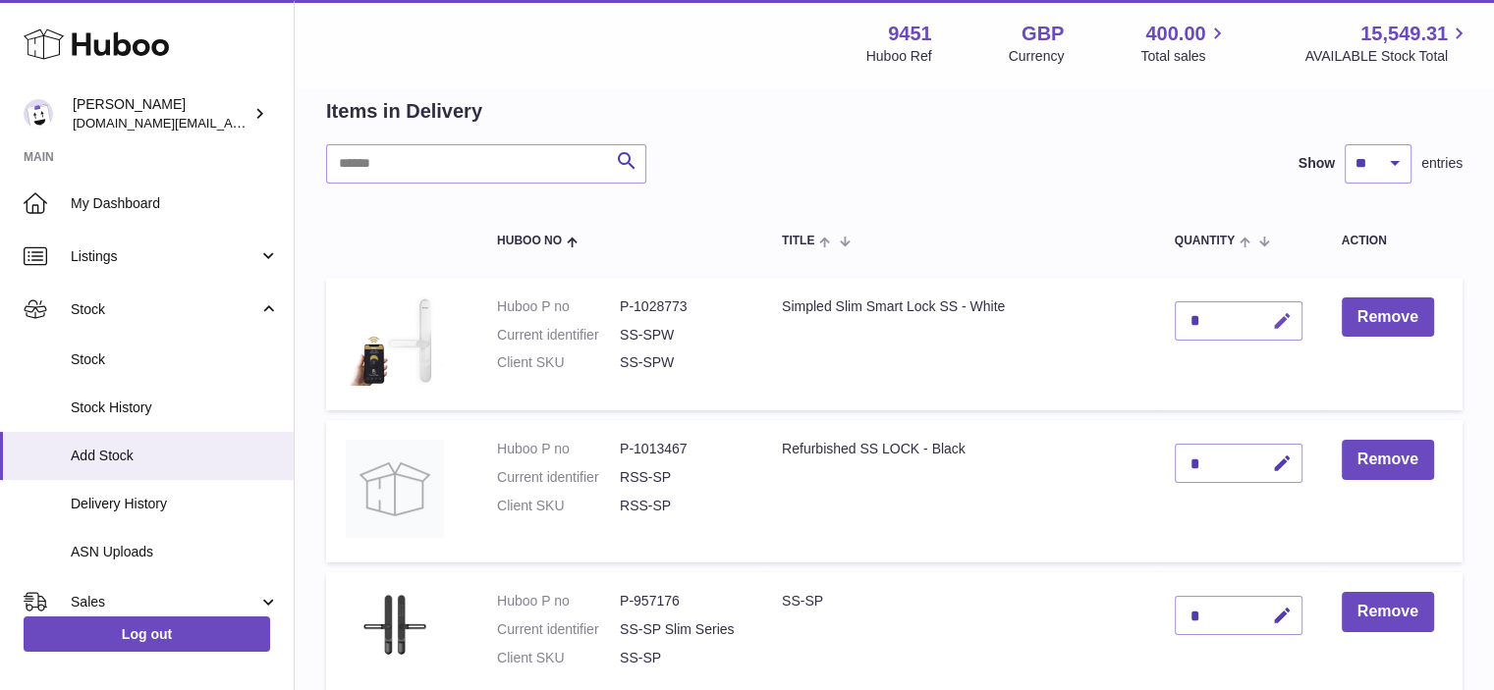
click at [1273, 313] on icon "button" at bounding box center [1282, 321] width 21 height 21
click at [1285, 312] on icon "submit" at bounding box center [1283, 321] width 18 height 18
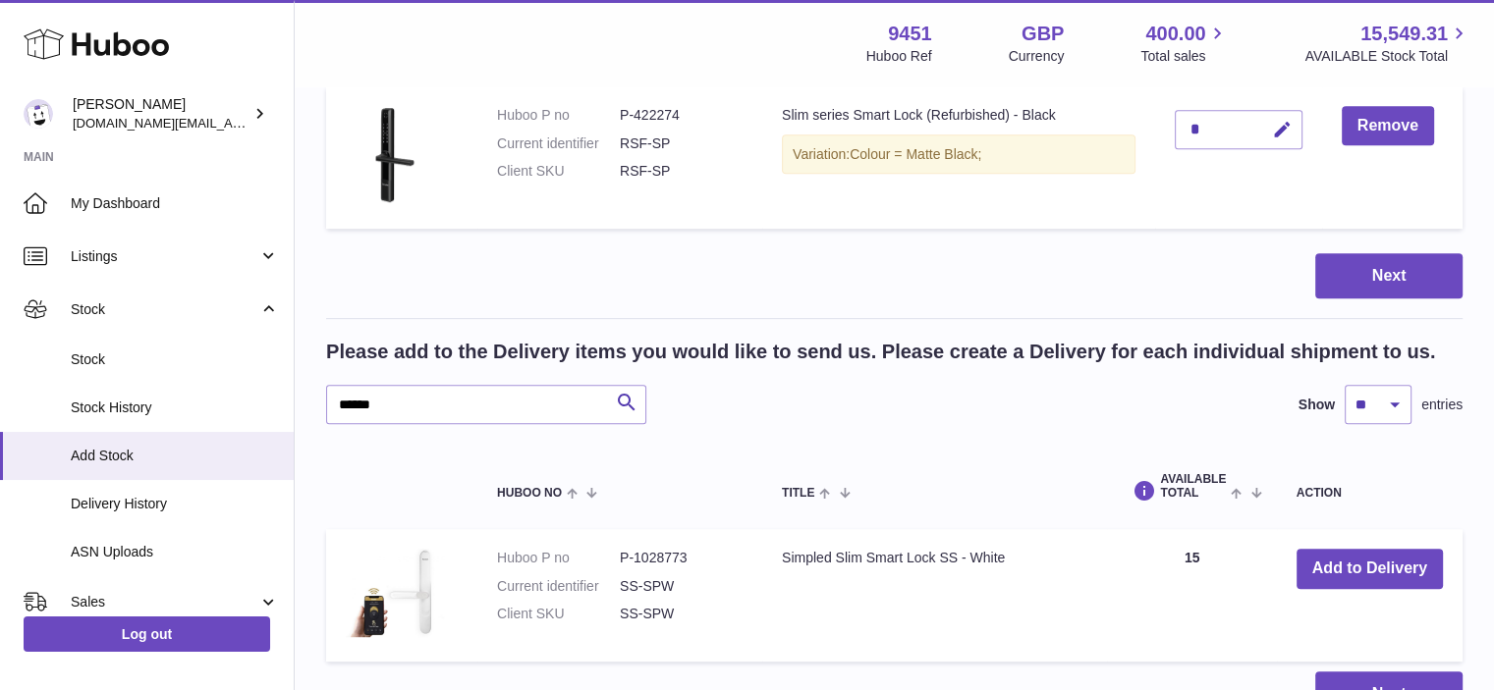
scroll to position [978, 0]
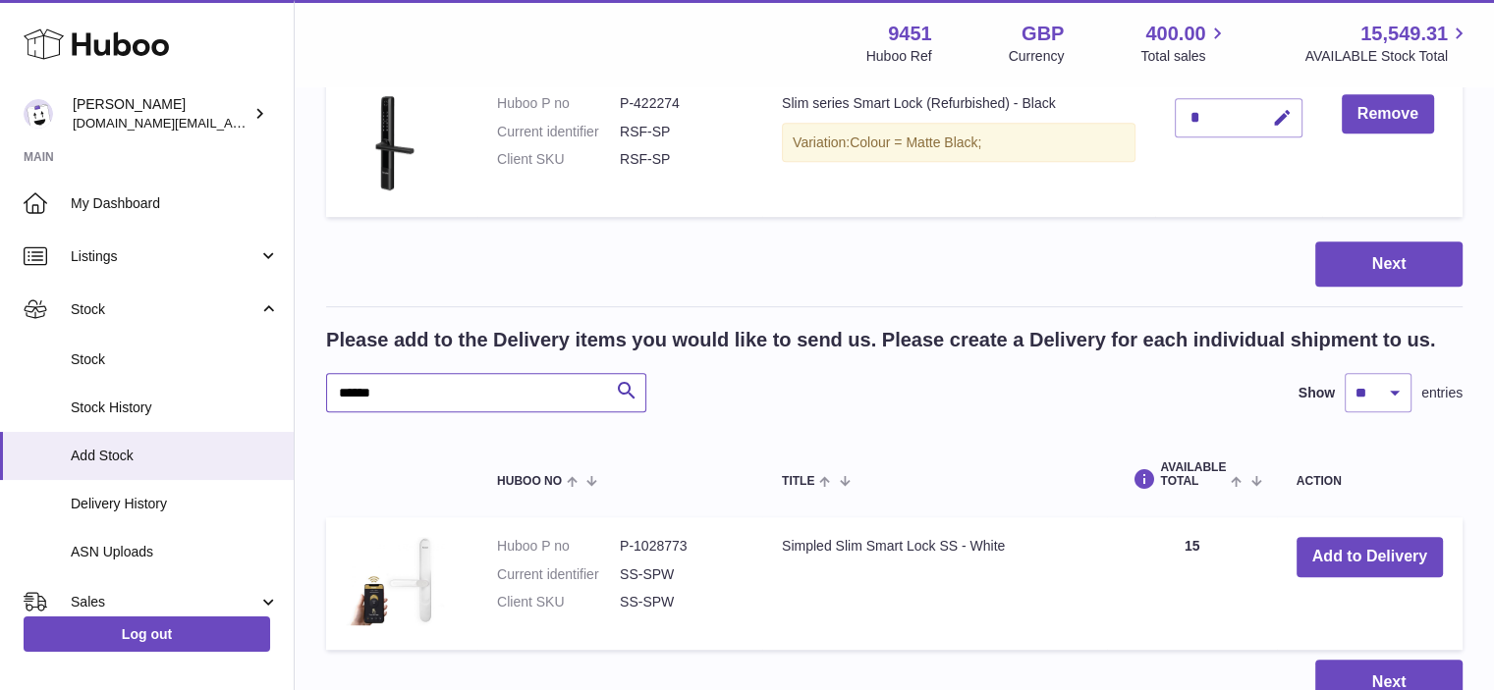
click at [411, 399] on input "******" at bounding box center [486, 392] width 320 height 39
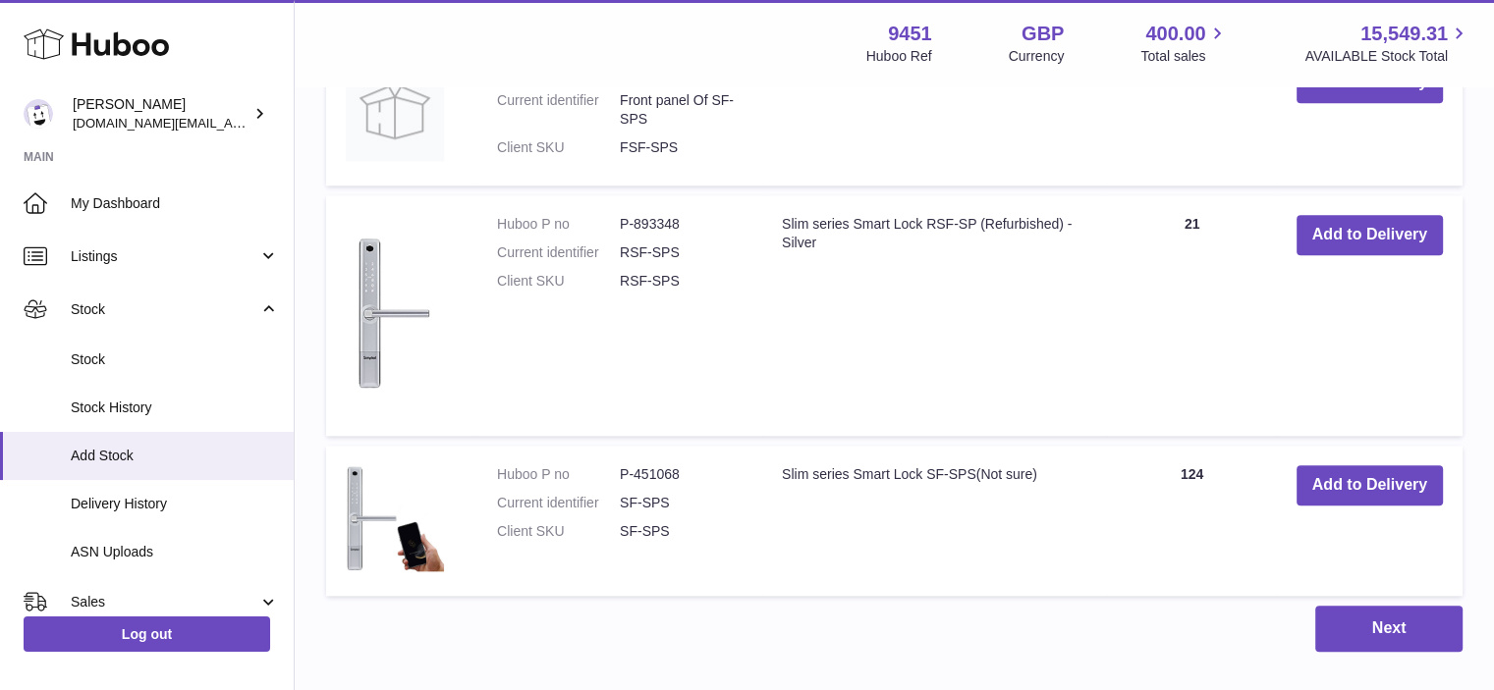
scroll to position [1980, 0]
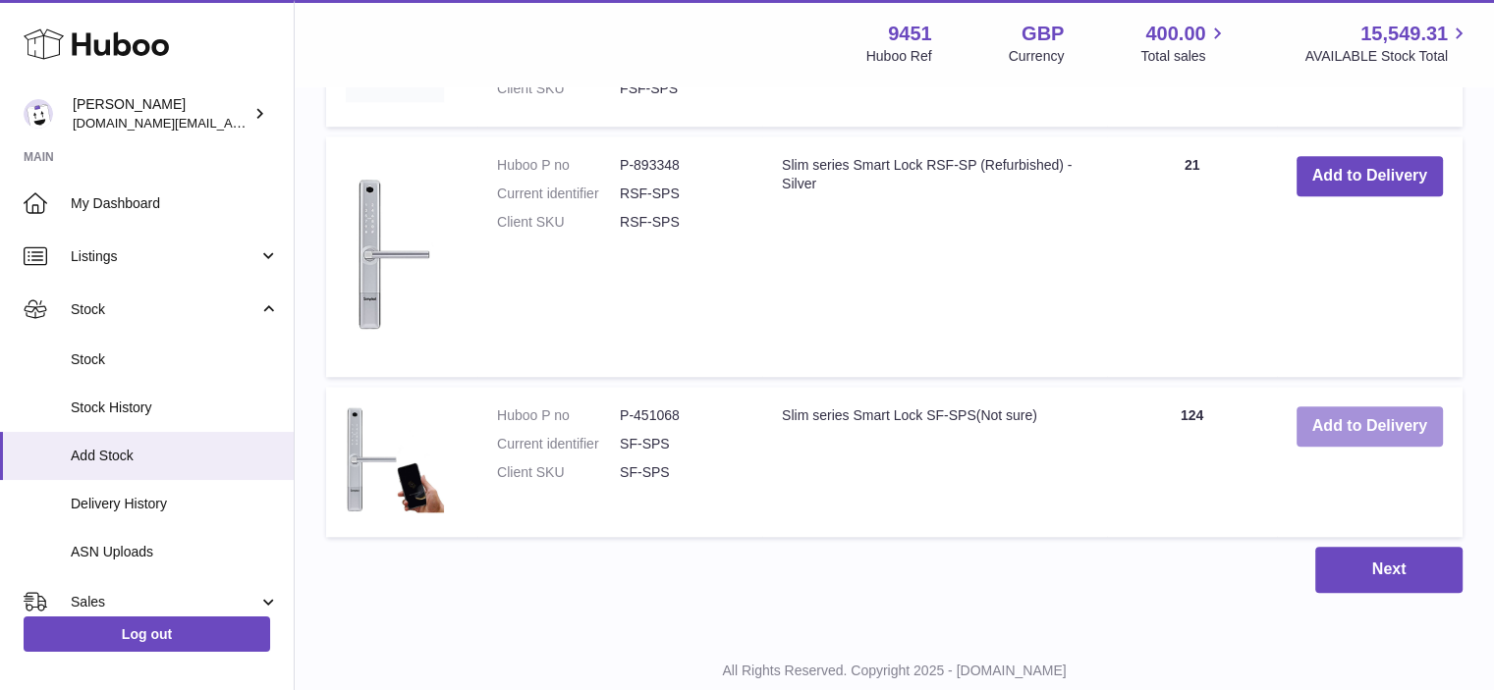
type input "******"
click at [1398, 426] on button "Add to Delivery" at bounding box center [1369, 427] width 146 height 40
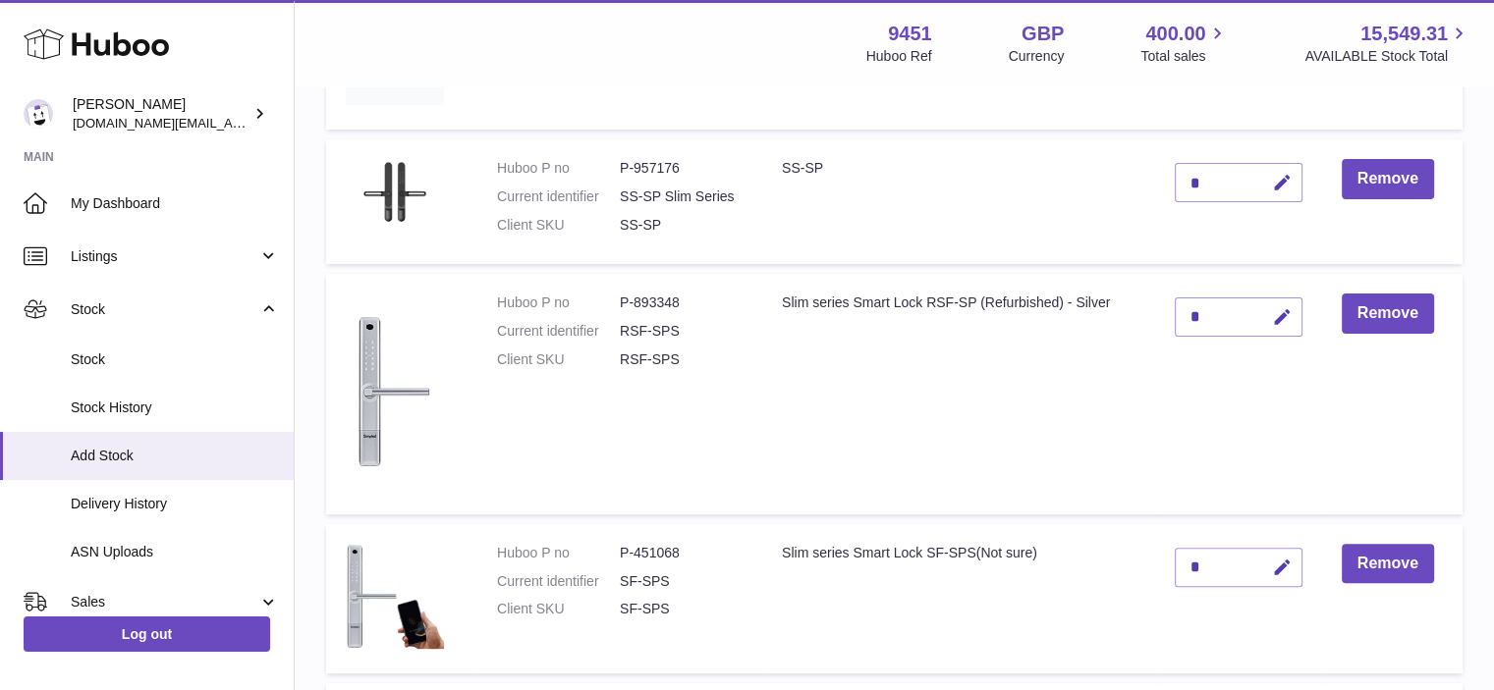
scroll to position [552, 0]
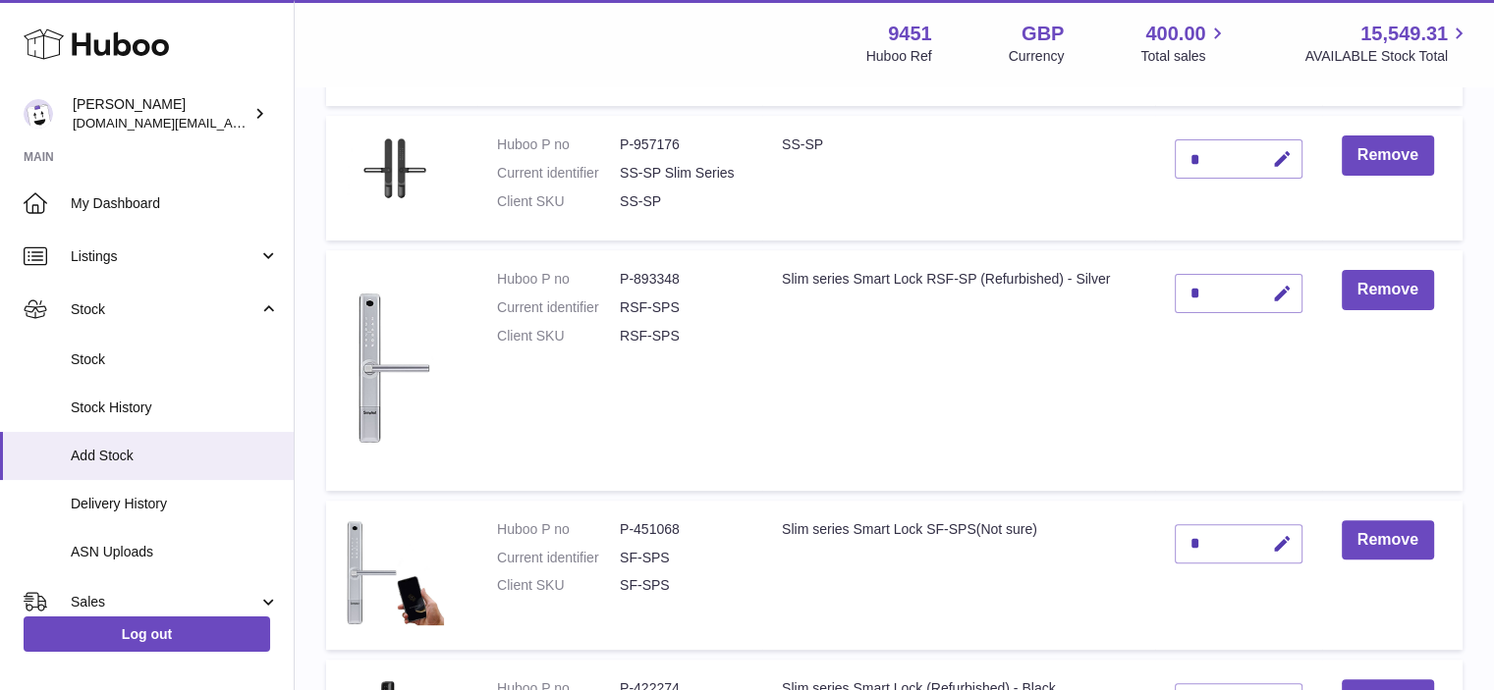
click at [1214, 541] on div "*" at bounding box center [1239, 543] width 128 height 39
click at [1195, 537] on div "*" at bounding box center [1239, 543] width 128 height 39
click at [1278, 548] on icon "button" at bounding box center [1282, 544] width 21 height 21
drag, startPoint x: 1206, startPoint y: 539, endPoint x: 1170, endPoint y: 539, distance: 36.3
click at [1170, 539] on td "*" at bounding box center [1238, 576] width 167 height 150
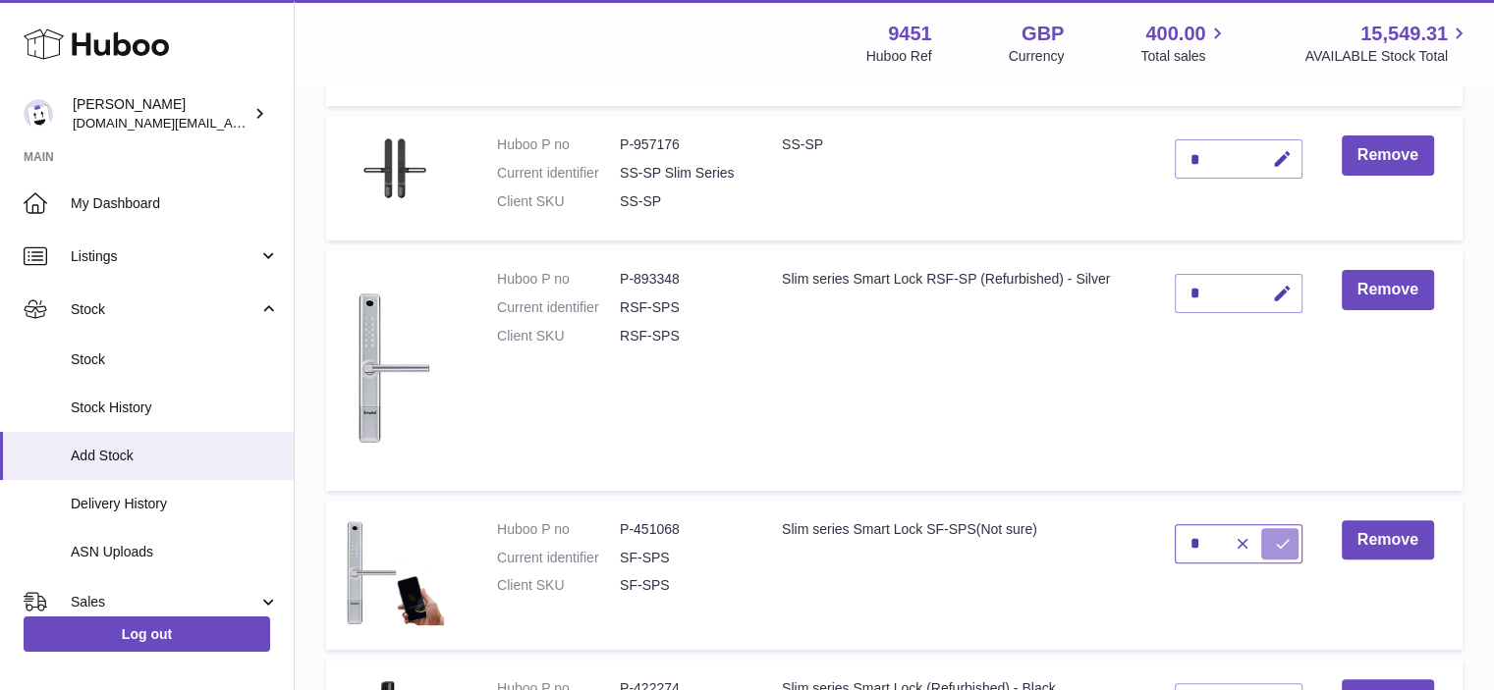
type input "*"
click at [1289, 545] on icon "submit" at bounding box center [1283, 544] width 18 height 18
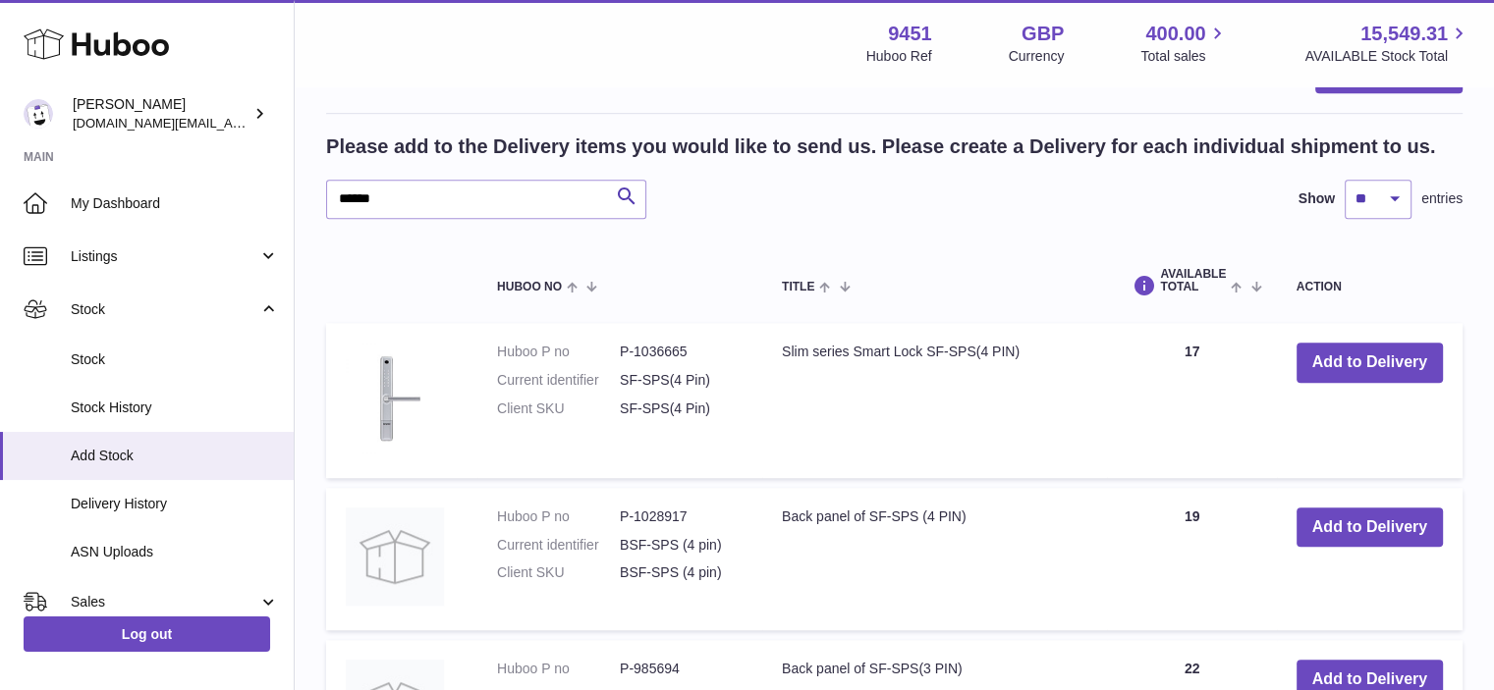
scroll to position [1422, 0]
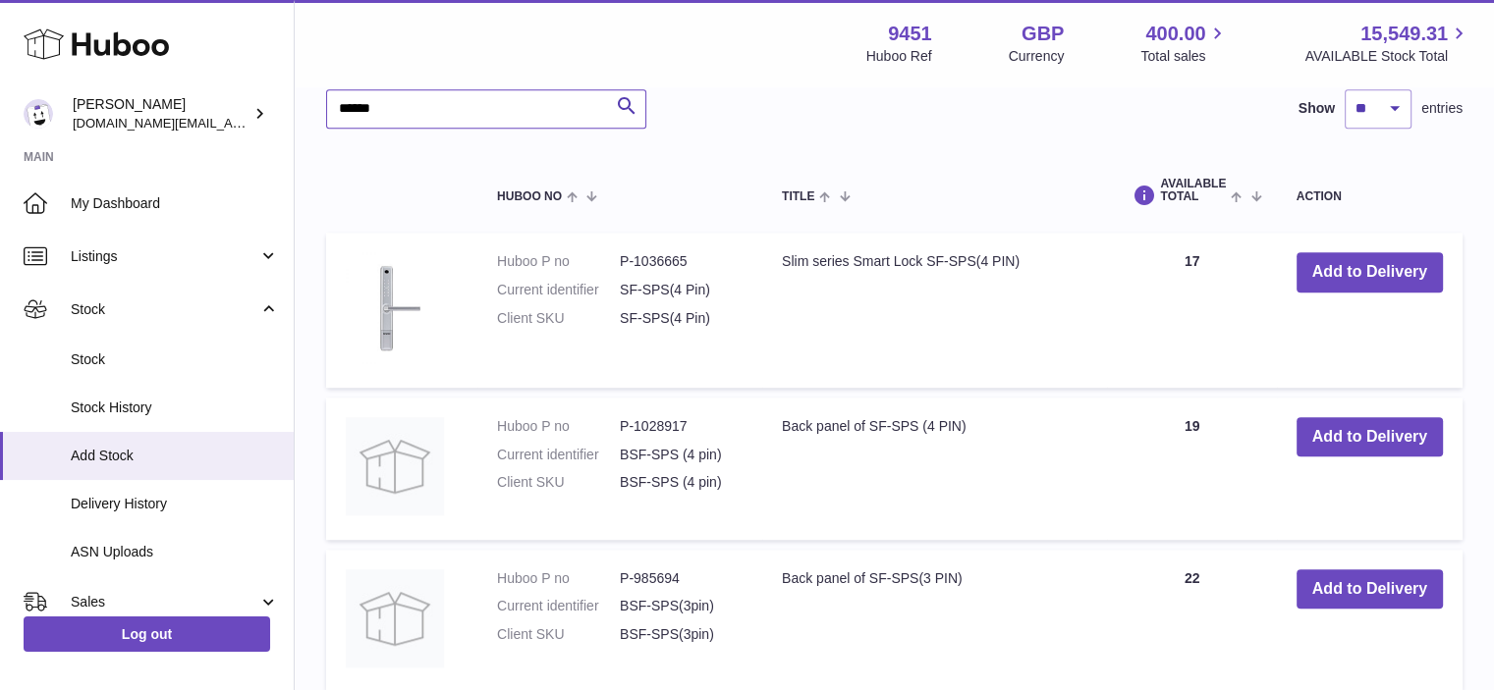
click at [420, 95] on input "******" at bounding box center [486, 108] width 320 height 39
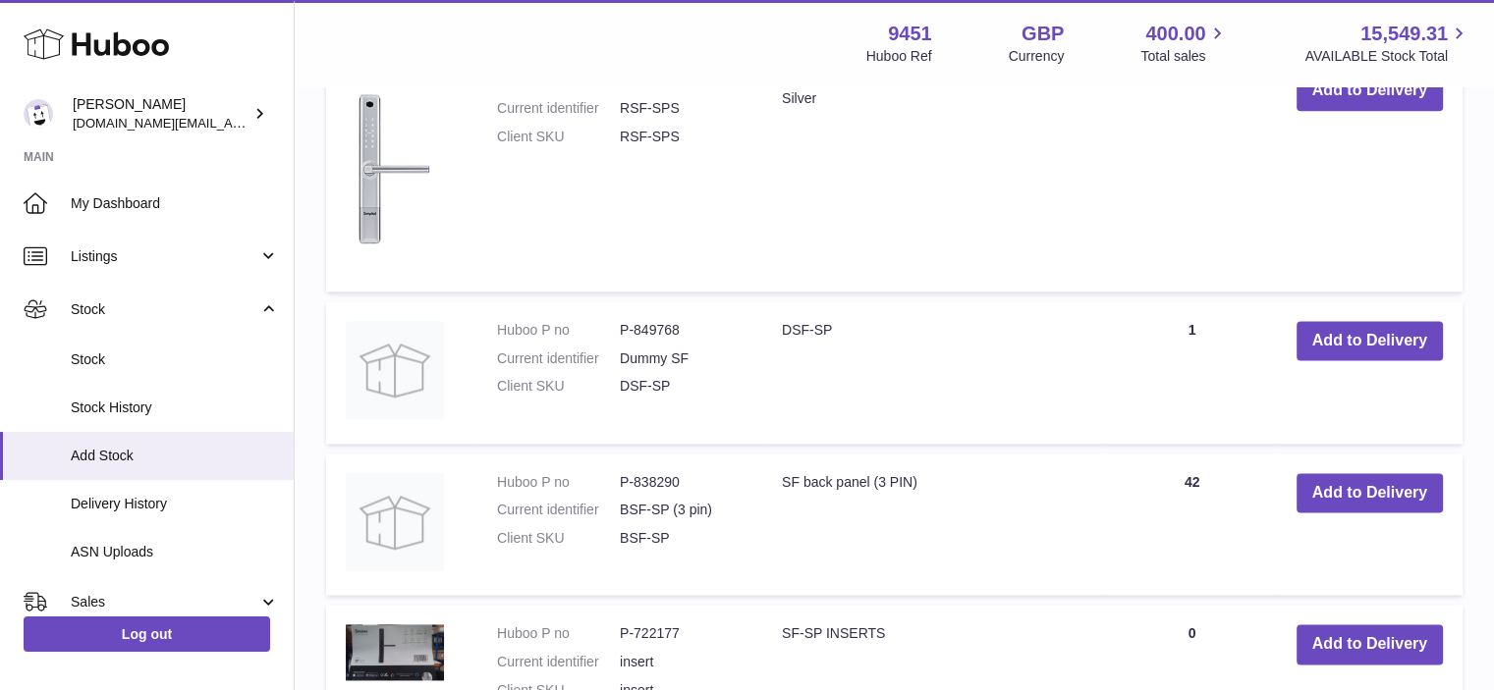
scroll to position [2827, 0]
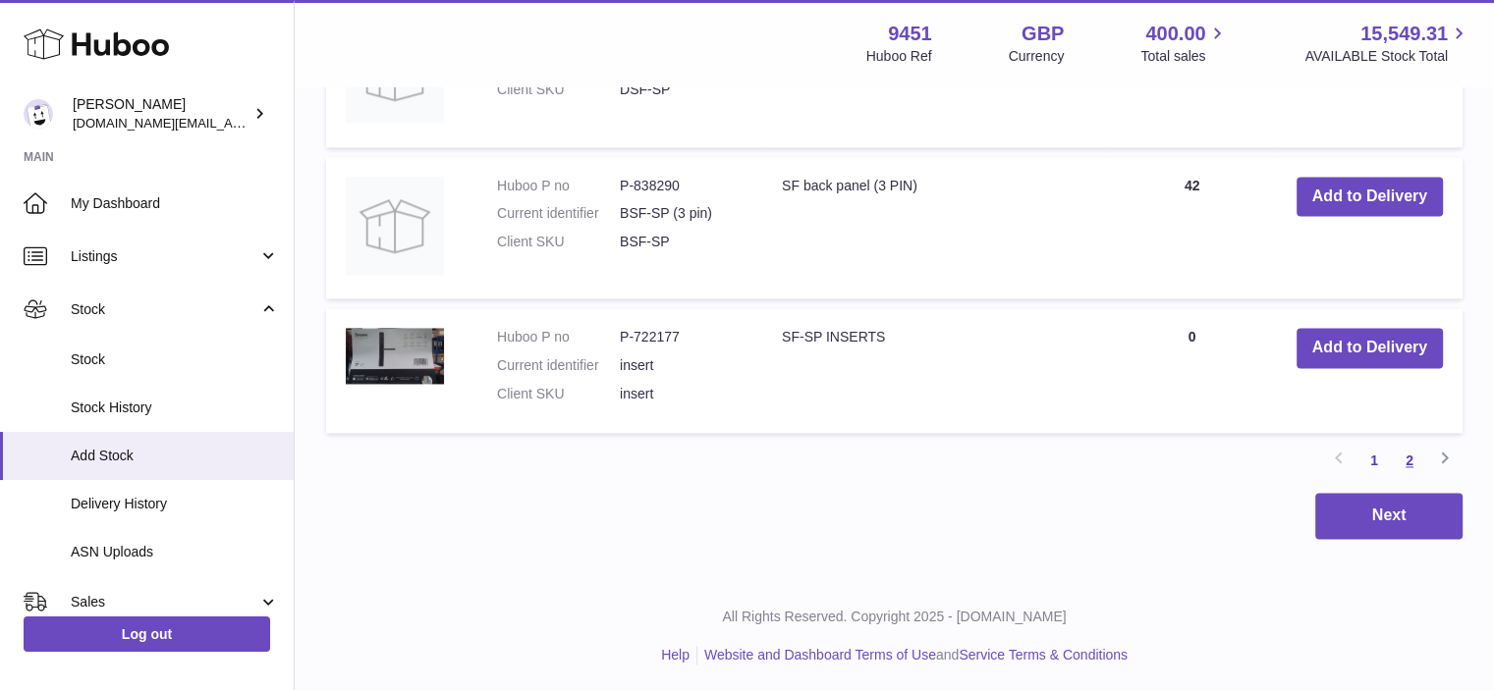
type input "*****"
click at [1404, 455] on link "2" at bounding box center [1409, 460] width 35 height 35
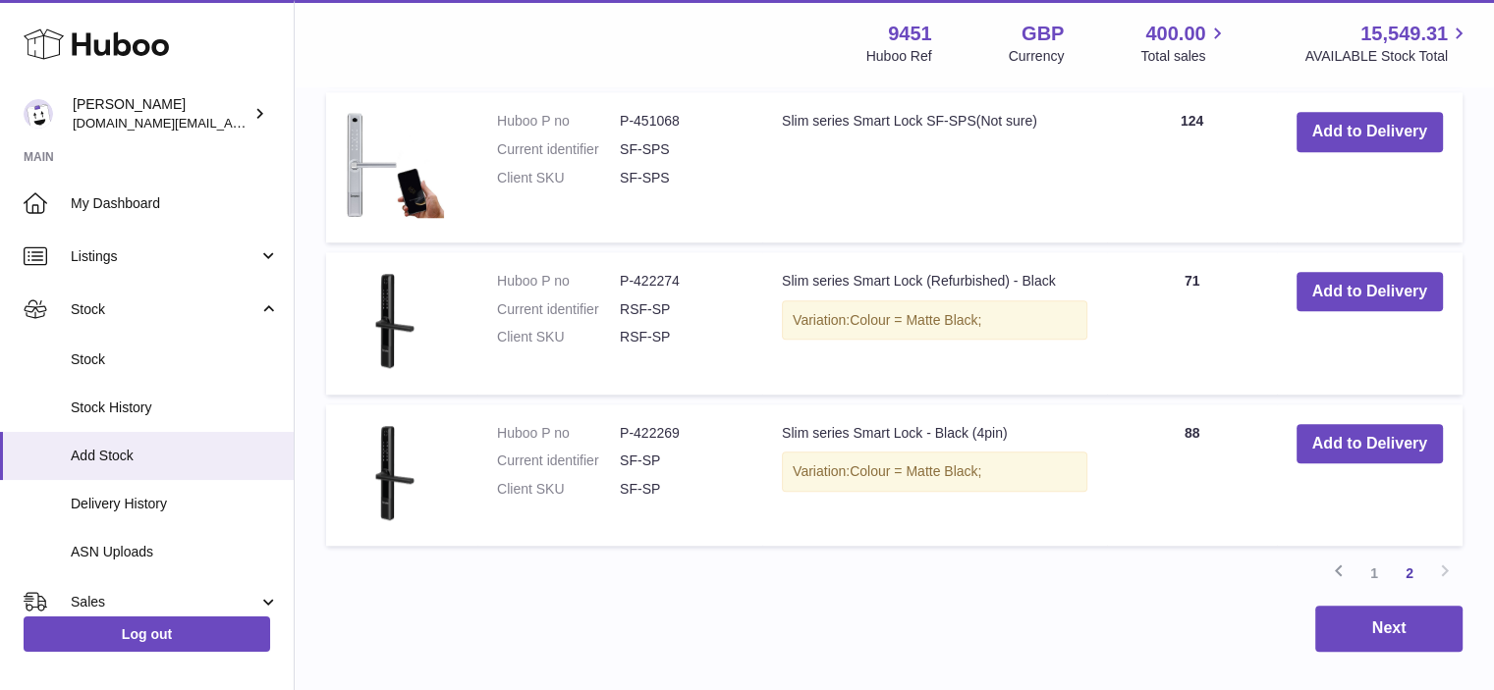
scroll to position [1760, 0]
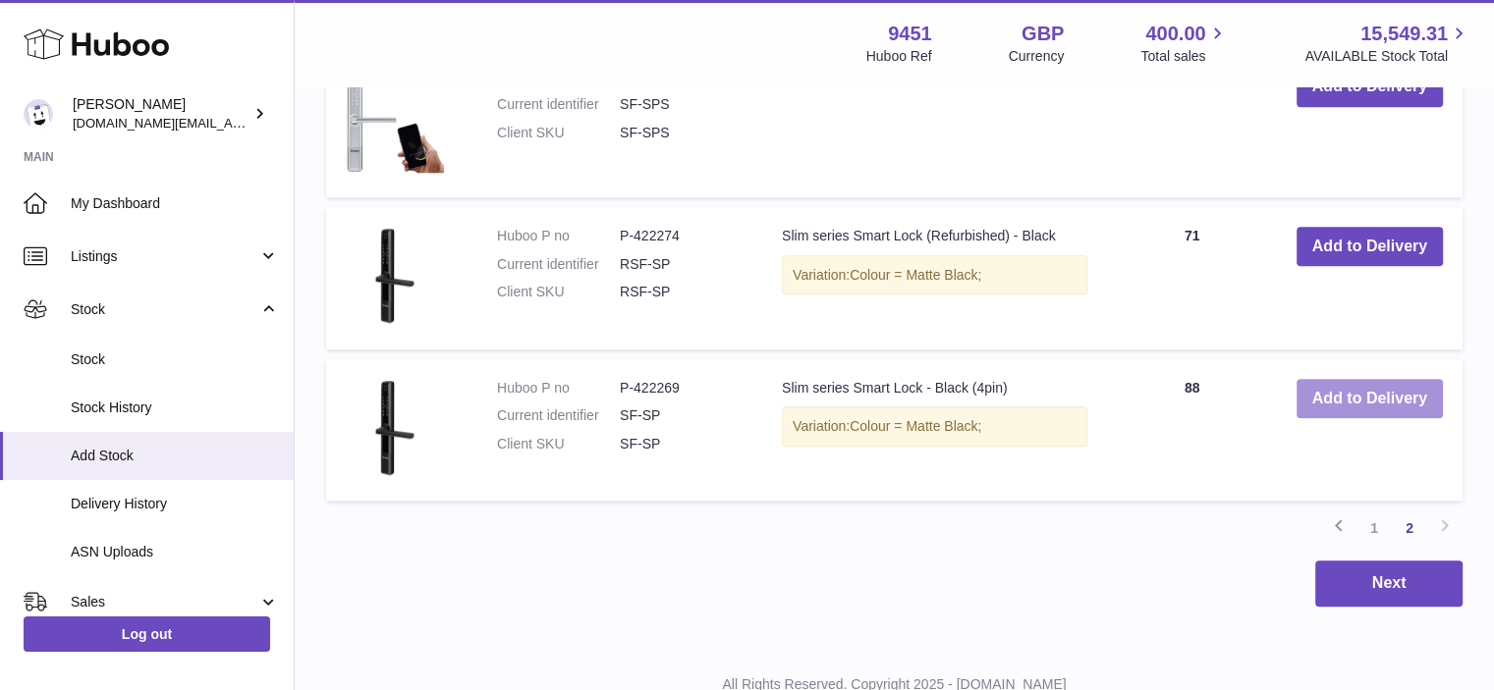
click at [1343, 393] on button "Add to Delivery" at bounding box center [1369, 399] width 146 height 40
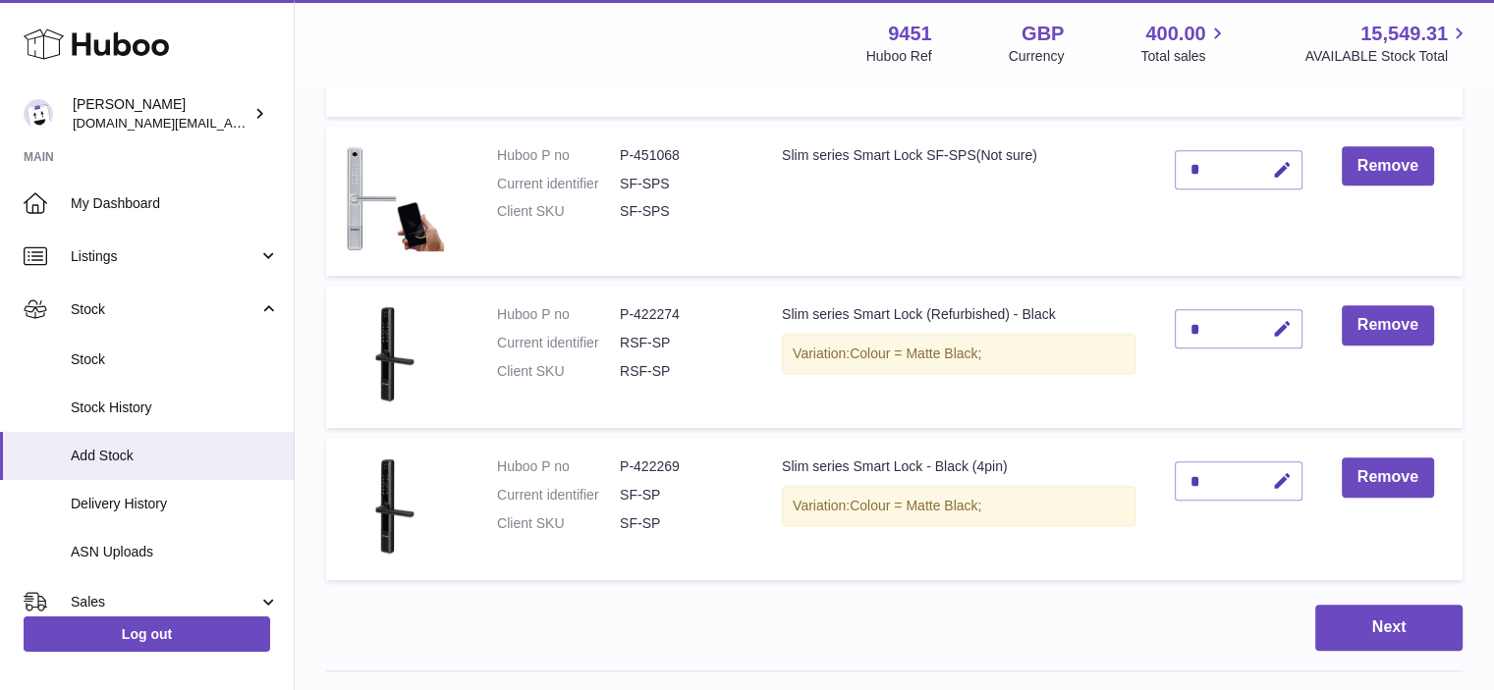
scroll to position [955, 0]
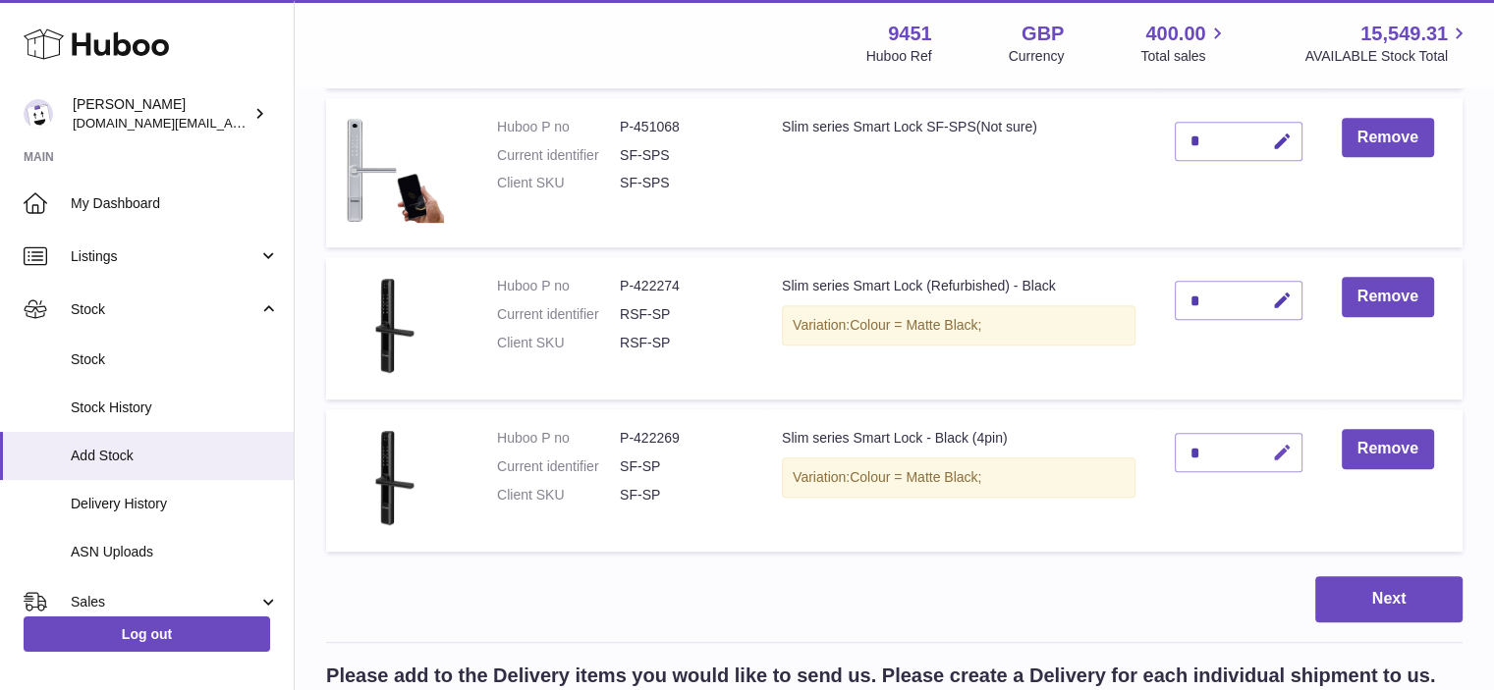
click at [1291, 460] on icon "button" at bounding box center [1282, 453] width 21 height 21
drag, startPoint x: 1207, startPoint y: 443, endPoint x: 1164, endPoint y: 453, distance: 44.3
click at [1164, 453] on td "*" at bounding box center [1238, 481] width 167 height 142
type input "*"
click at [1274, 444] on icon "submit" at bounding box center [1283, 453] width 18 height 18
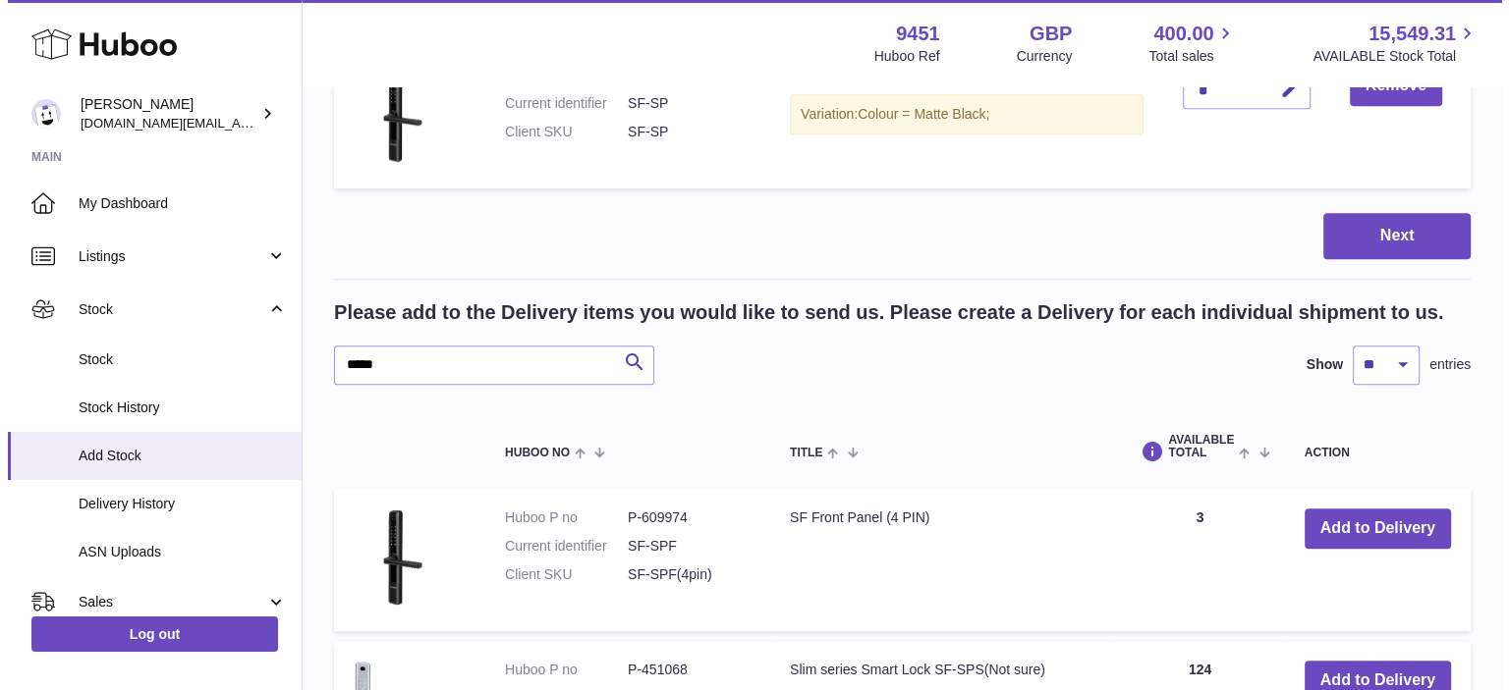
scroll to position [1392, 0]
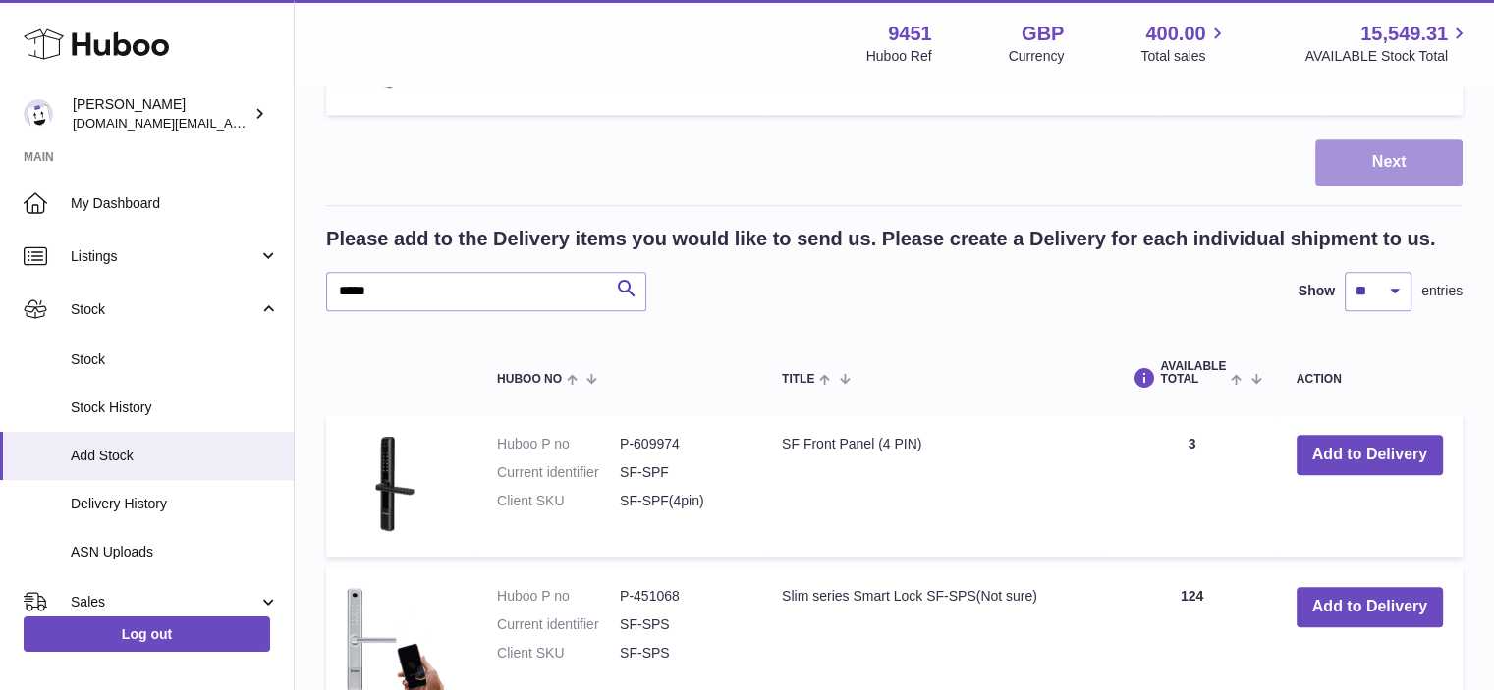
click at [1341, 153] on button "Next" at bounding box center [1388, 162] width 147 height 46
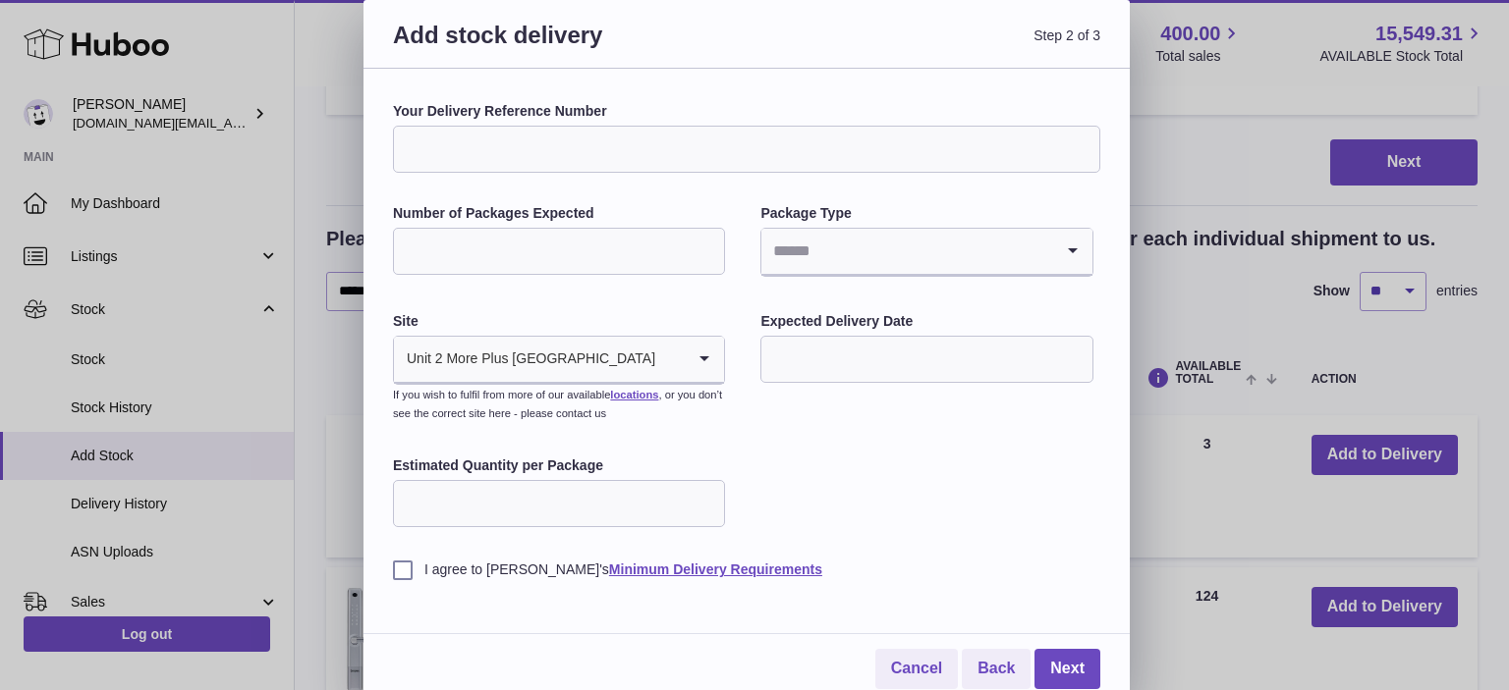
click at [454, 252] on input "Number of Packages Expected" at bounding box center [559, 251] width 332 height 47
type input "*"
click at [895, 239] on input "Search for option" at bounding box center [906, 251] width 291 height 45
click at [865, 383] on li "Boxes" at bounding box center [926, 382] width 328 height 39
click at [868, 360] on input "text" at bounding box center [926, 359] width 332 height 47
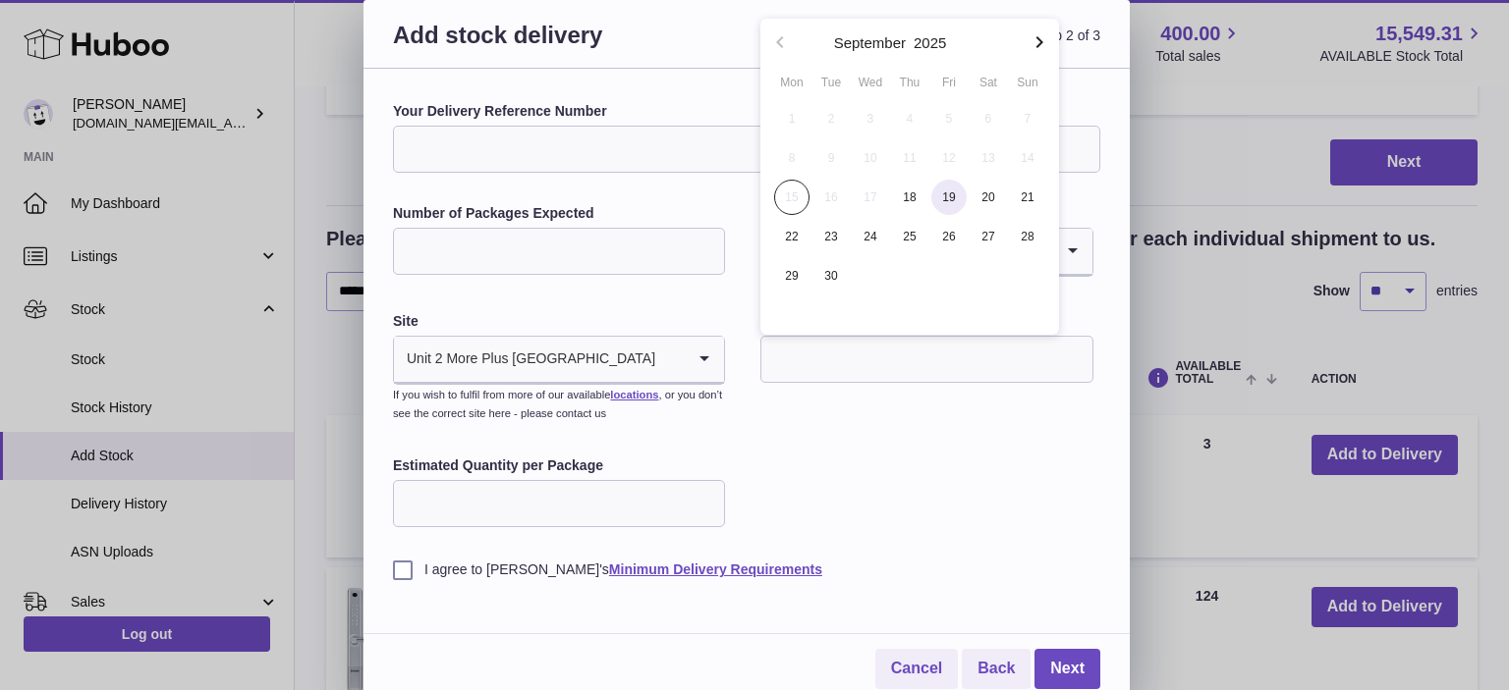
click at [940, 199] on span "19" at bounding box center [948, 197] width 35 height 35
type input "**********"
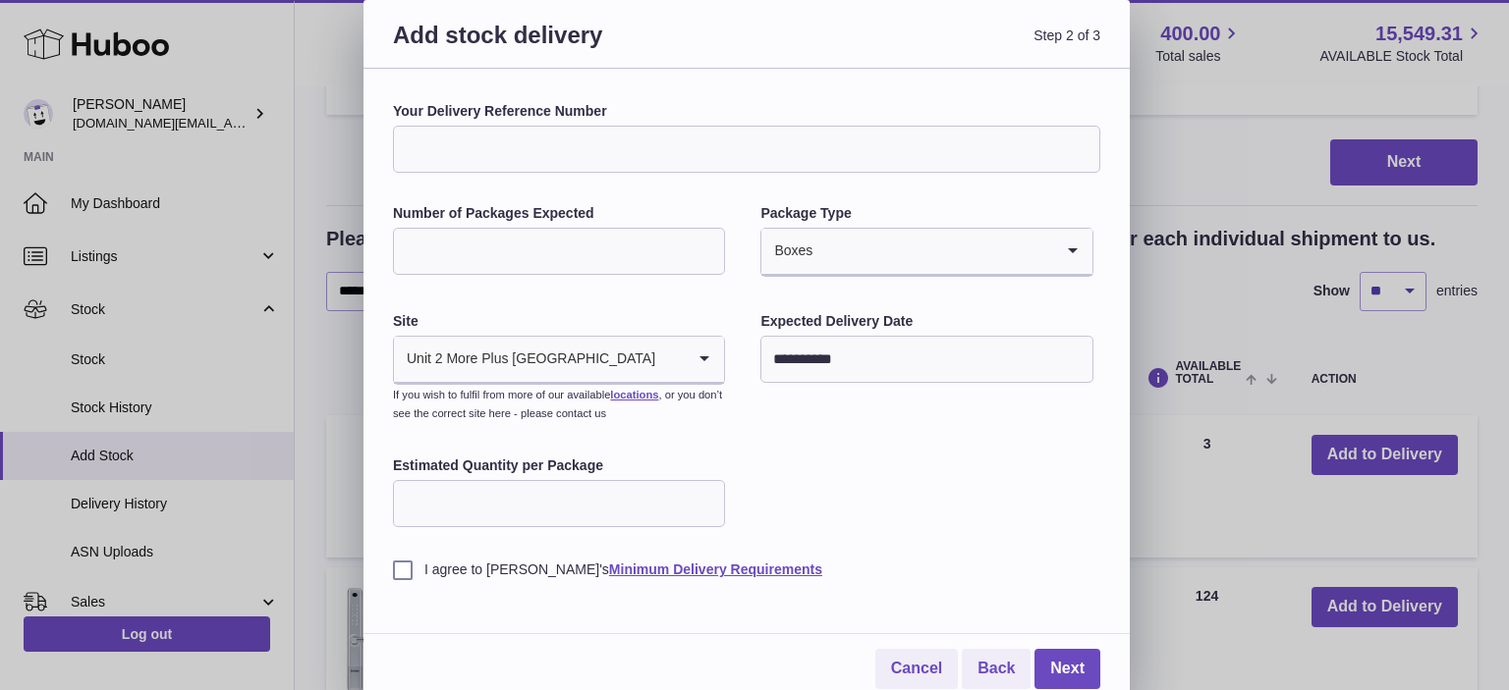
click at [477, 509] on input "Estimated Quantity per Package" at bounding box center [559, 503] width 332 height 47
click at [402, 567] on label "I agree to [PERSON_NAME]'s Minimum Delivery Requirements" at bounding box center [746, 570] width 707 height 19
click at [1067, 667] on link "Next" at bounding box center [1067, 669] width 66 height 40
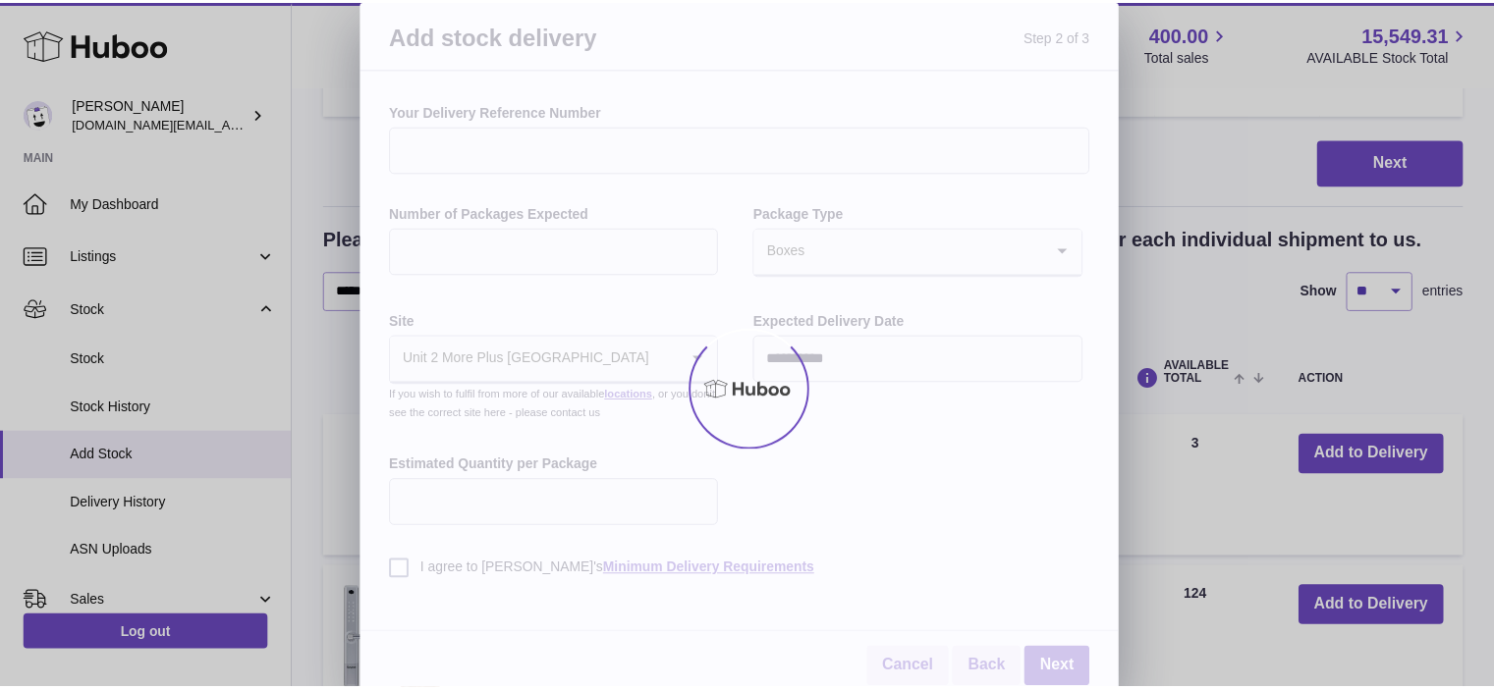
scroll to position [805, 0]
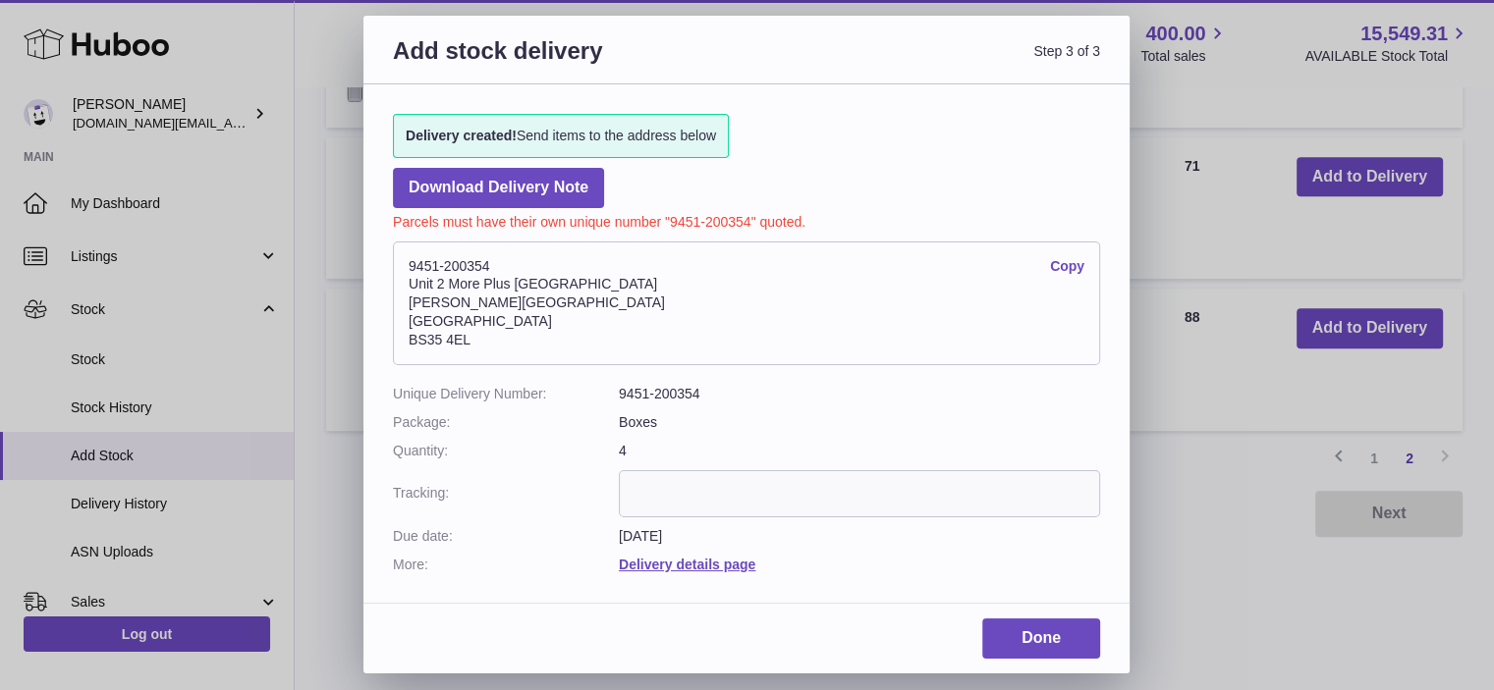
drag, startPoint x: 475, startPoint y: 342, endPoint x: 401, endPoint y: 267, distance: 105.6
click at [401, 267] on address "9451-200354 Copy [STREET_ADDRESS][PERSON_NAME]" at bounding box center [746, 304] width 707 height 124
drag, startPoint x: 455, startPoint y: 269, endPoint x: 1069, endPoint y: 262, distance: 613.9
click at [1071, 262] on link "Copy" at bounding box center [1067, 266] width 34 height 19
copy address "9451-200354 Copy Unit 2 [GEOGRAPHIC_DATA][STREET_ADDRESS][PERSON_NAME]"
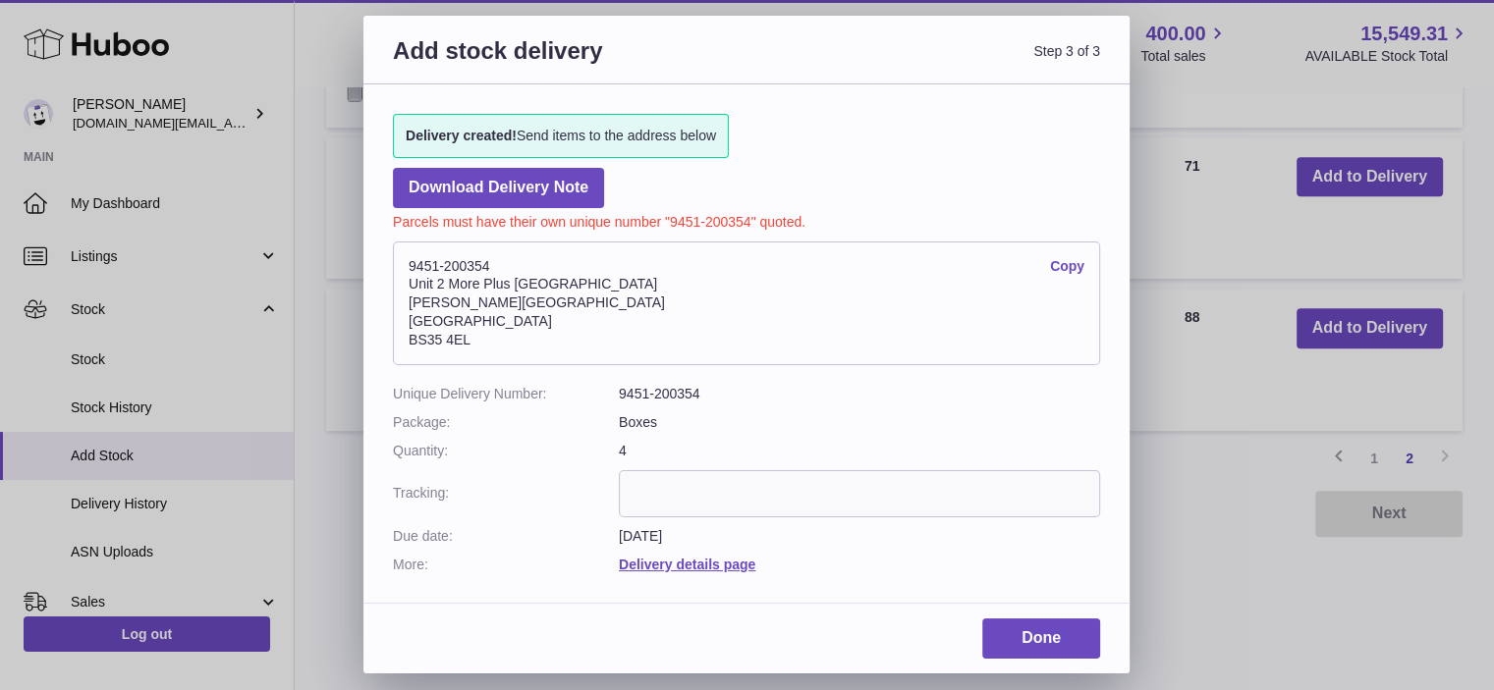
click at [711, 219] on p "Parcels must have their own unique number "9451-200354" quoted." at bounding box center [746, 220] width 707 height 24
copy p "200354"
click at [1057, 642] on link "Done" at bounding box center [1041, 639] width 118 height 40
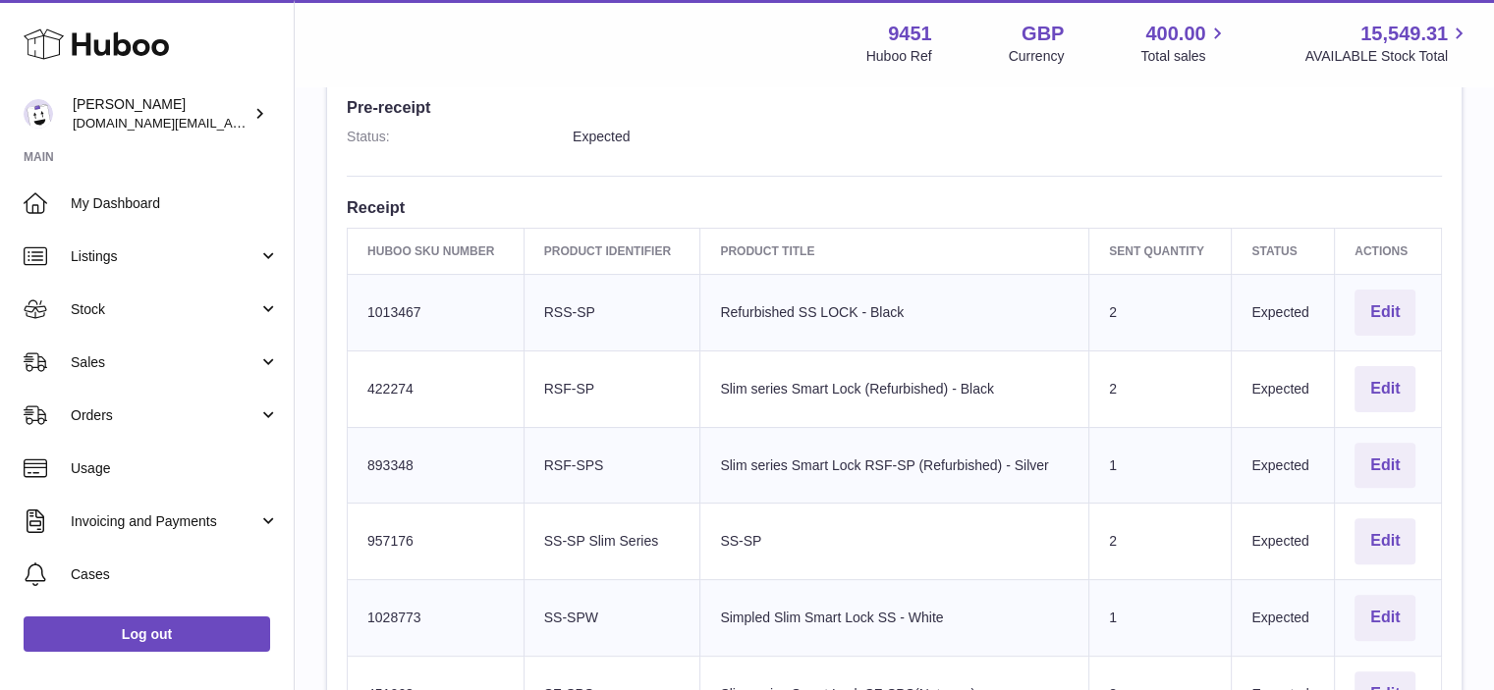
scroll to position [554, 0]
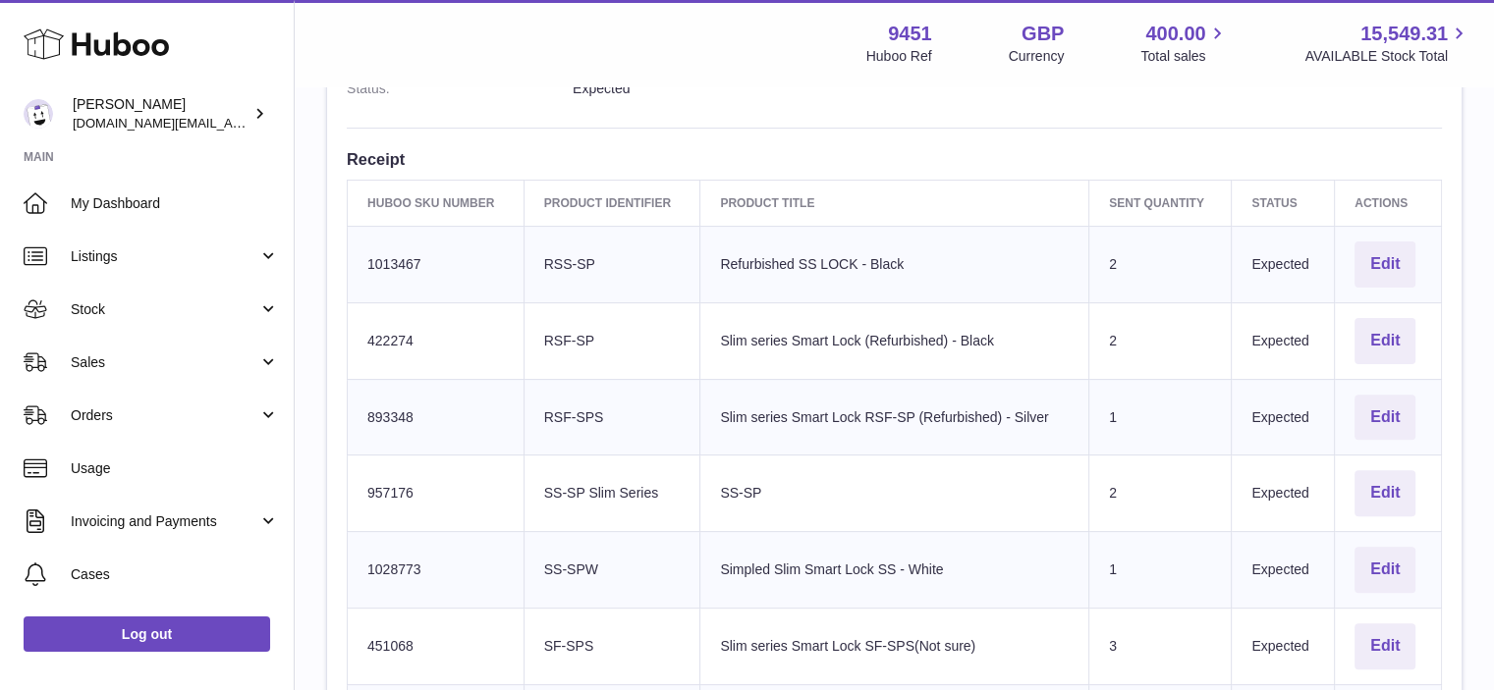
drag, startPoint x: 593, startPoint y: 258, endPoint x: 530, endPoint y: 263, distance: 63.0
click at [530, 263] on td "Client Identifier RSS-SP" at bounding box center [611, 264] width 177 height 77
copy td "RSS-SP"
click at [403, 265] on td "Huboo SKU Number 1013467" at bounding box center [436, 264] width 177 height 77
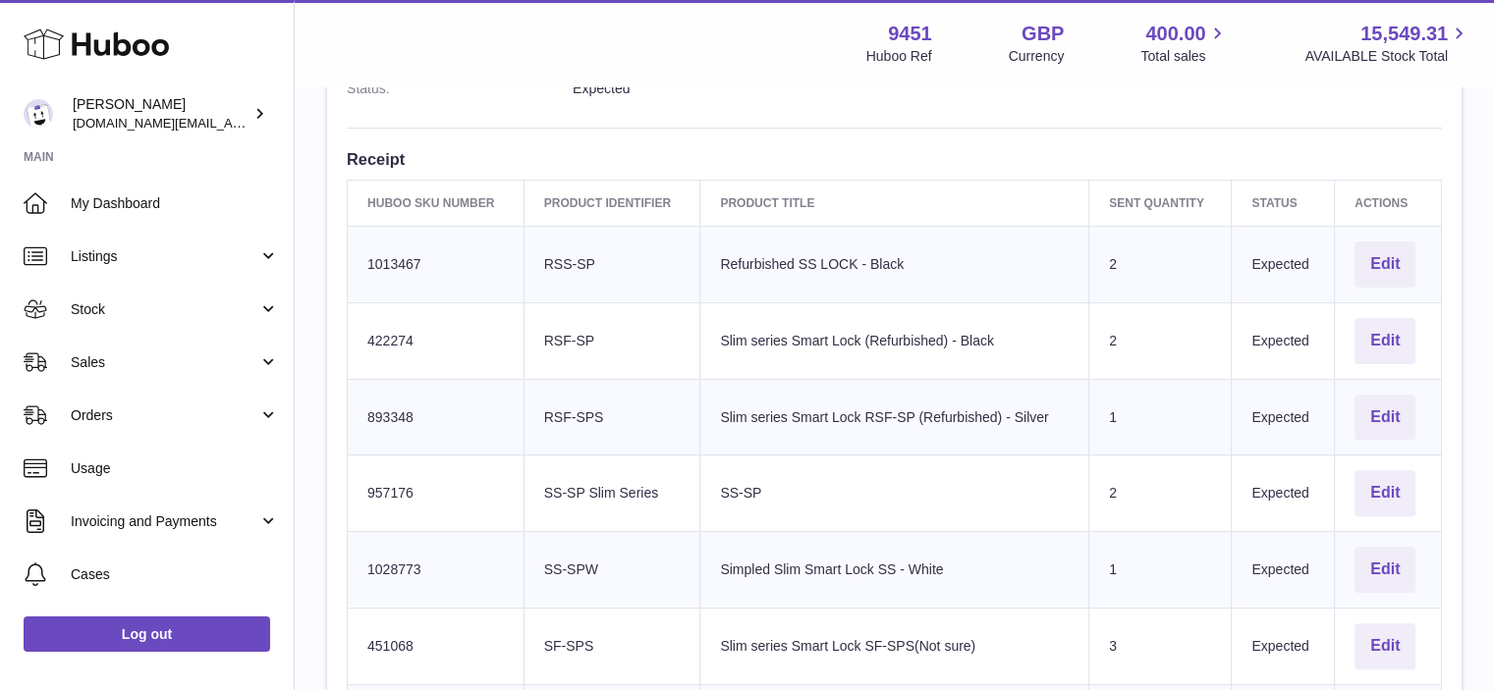
copy td "1013467"
drag, startPoint x: 658, startPoint y: 495, endPoint x: 541, endPoint y: 486, distance: 117.2
click at [541, 486] on td "Client Identifier SS-SP Slim Series" at bounding box center [611, 494] width 177 height 77
copy td "SS-SP Slim Series"
click at [385, 486] on td "Huboo SKU Number 957176" at bounding box center [436, 494] width 177 height 77
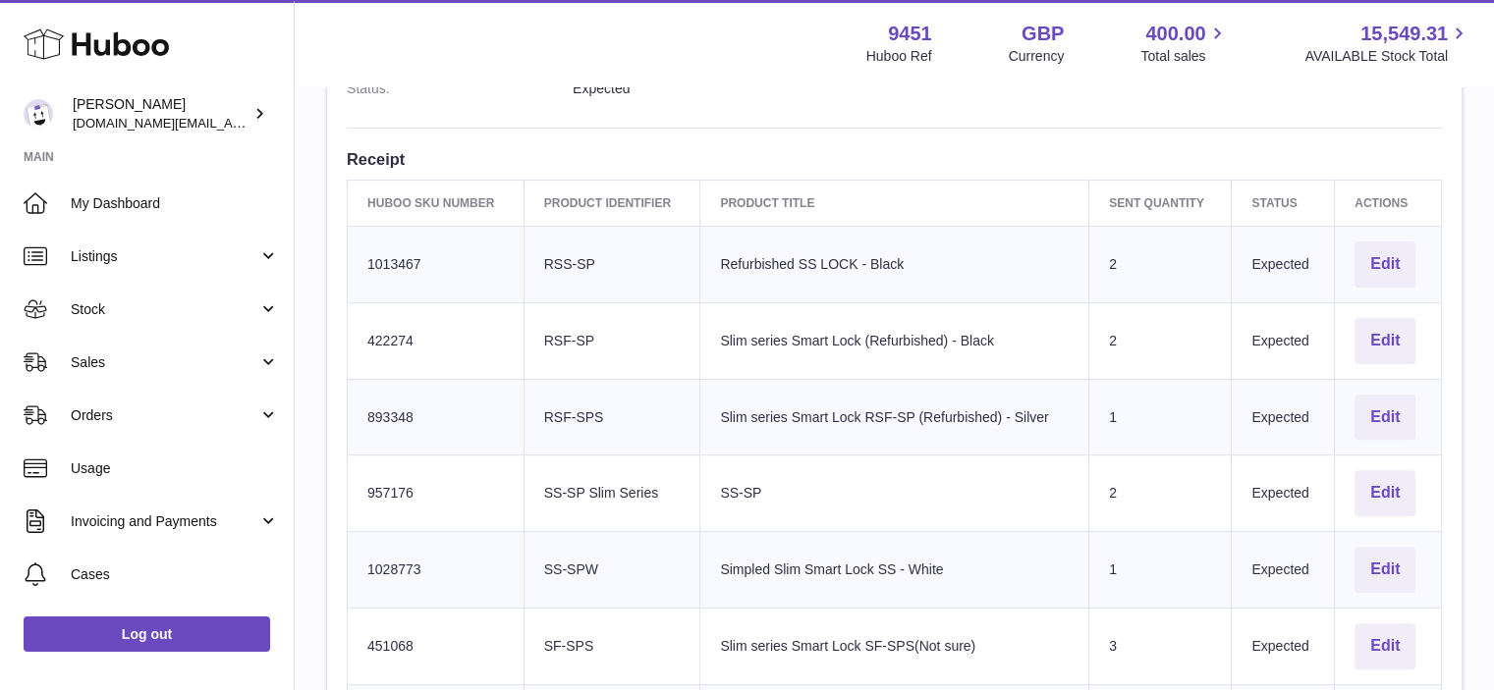
click at [385, 486] on td "Huboo SKU Number 957176" at bounding box center [436, 494] width 177 height 77
copy td "957176"
click at [388, 565] on td "Huboo SKU Number 1028773" at bounding box center [436, 570] width 177 height 77
copy td "1028773"
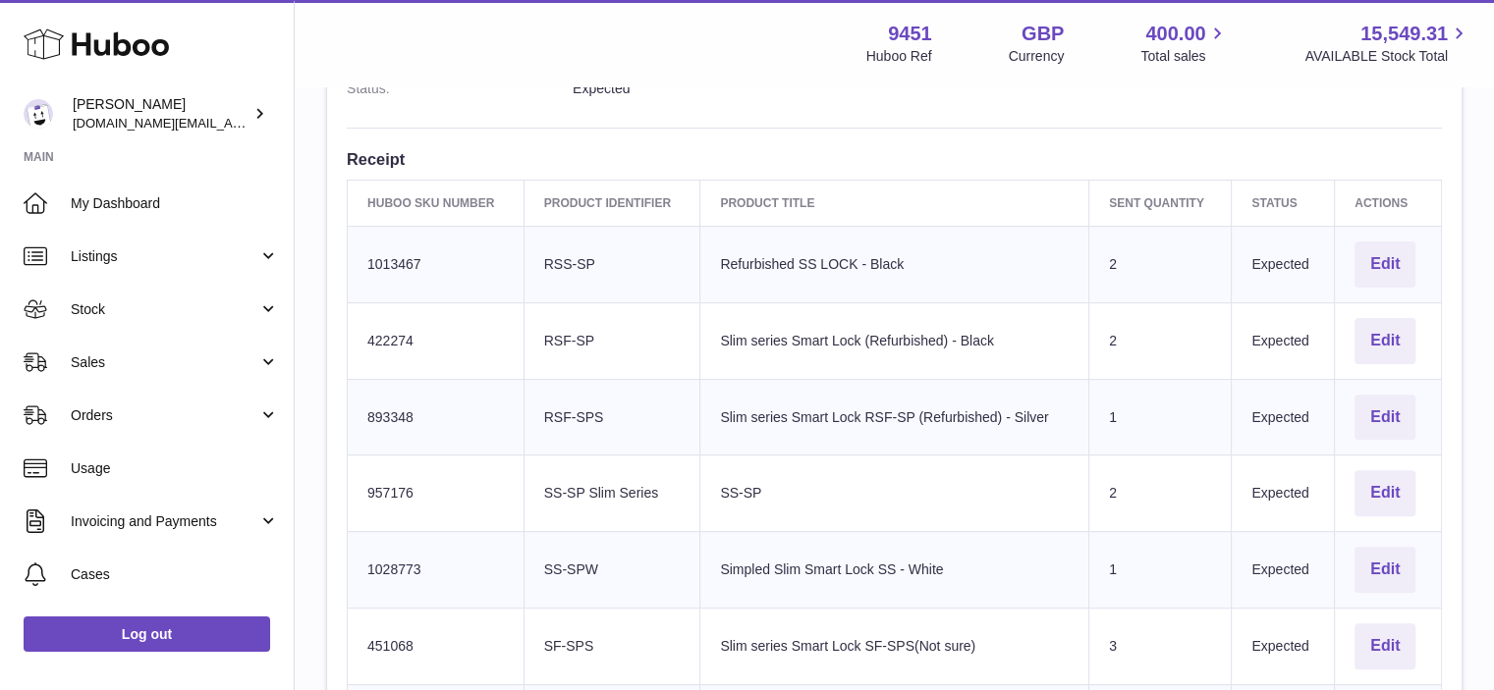
drag, startPoint x: 382, startPoint y: 487, endPoint x: 396, endPoint y: 490, distance: 14.1
click at [396, 490] on td "Huboo SKU Number 957176" at bounding box center [436, 494] width 177 height 77
click at [393, 563] on td "Huboo SKU Number 1028773" at bounding box center [436, 570] width 177 height 77
click at [402, 640] on td "Huboo SKU Number 451068" at bounding box center [436, 646] width 177 height 77
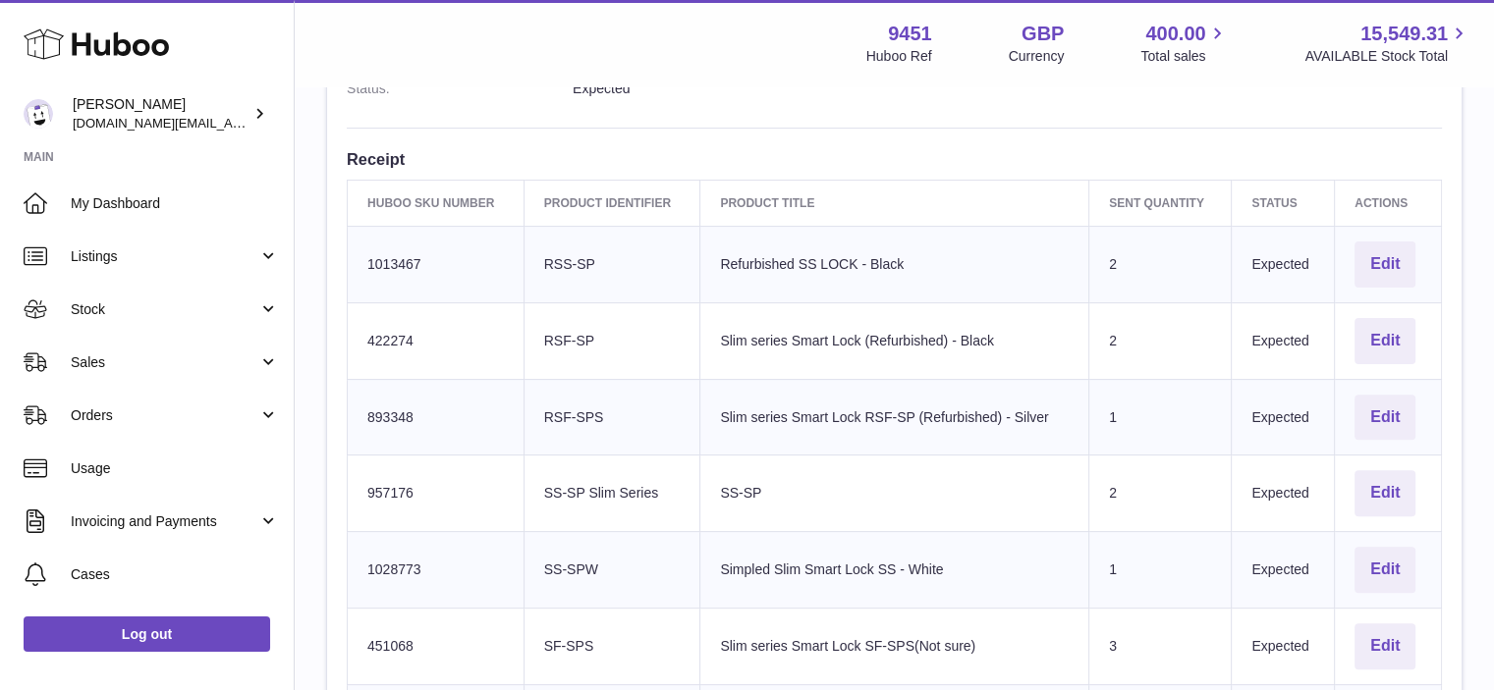
click at [402, 640] on td "Huboo SKU Number 451068" at bounding box center [436, 646] width 177 height 77
copy td "451068"
click at [585, 594] on td "Client Identifier SS-SPW" at bounding box center [611, 570] width 177 height 77
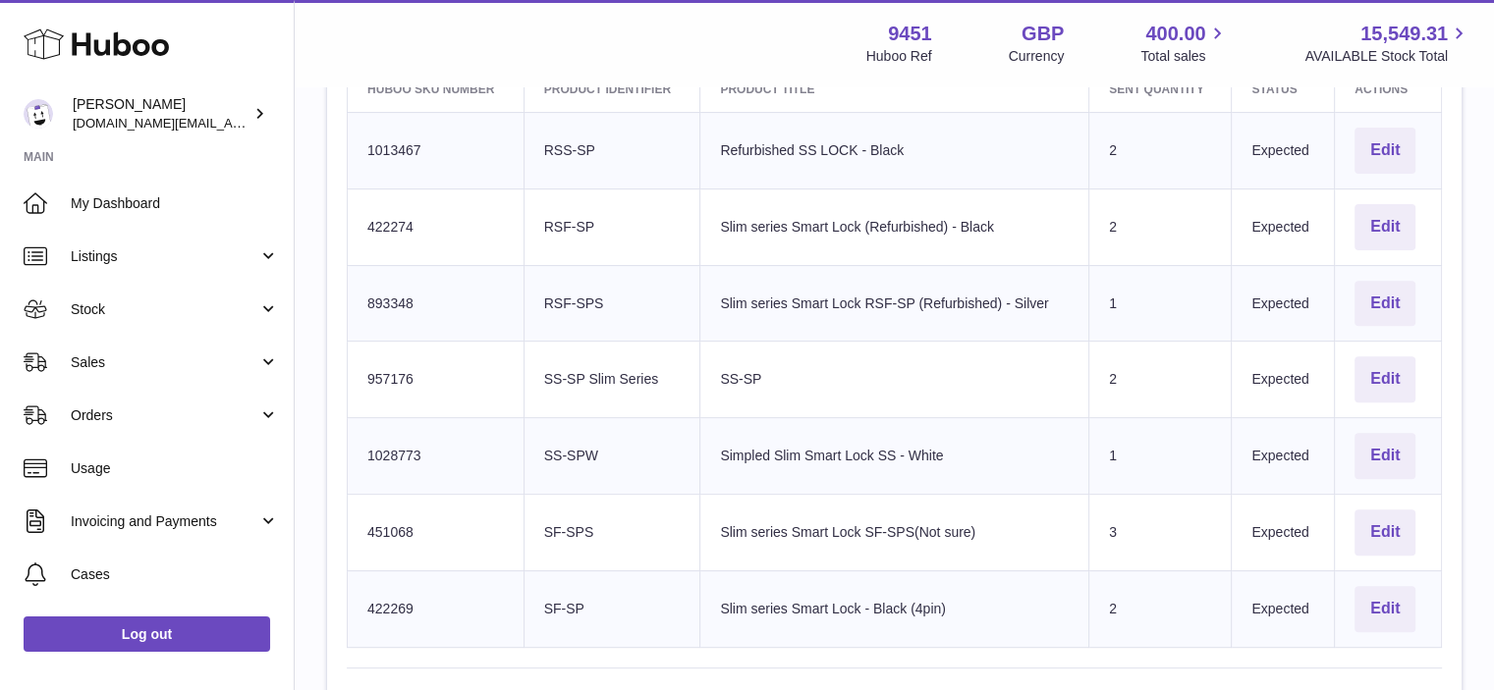
scroll to position [711, 0]
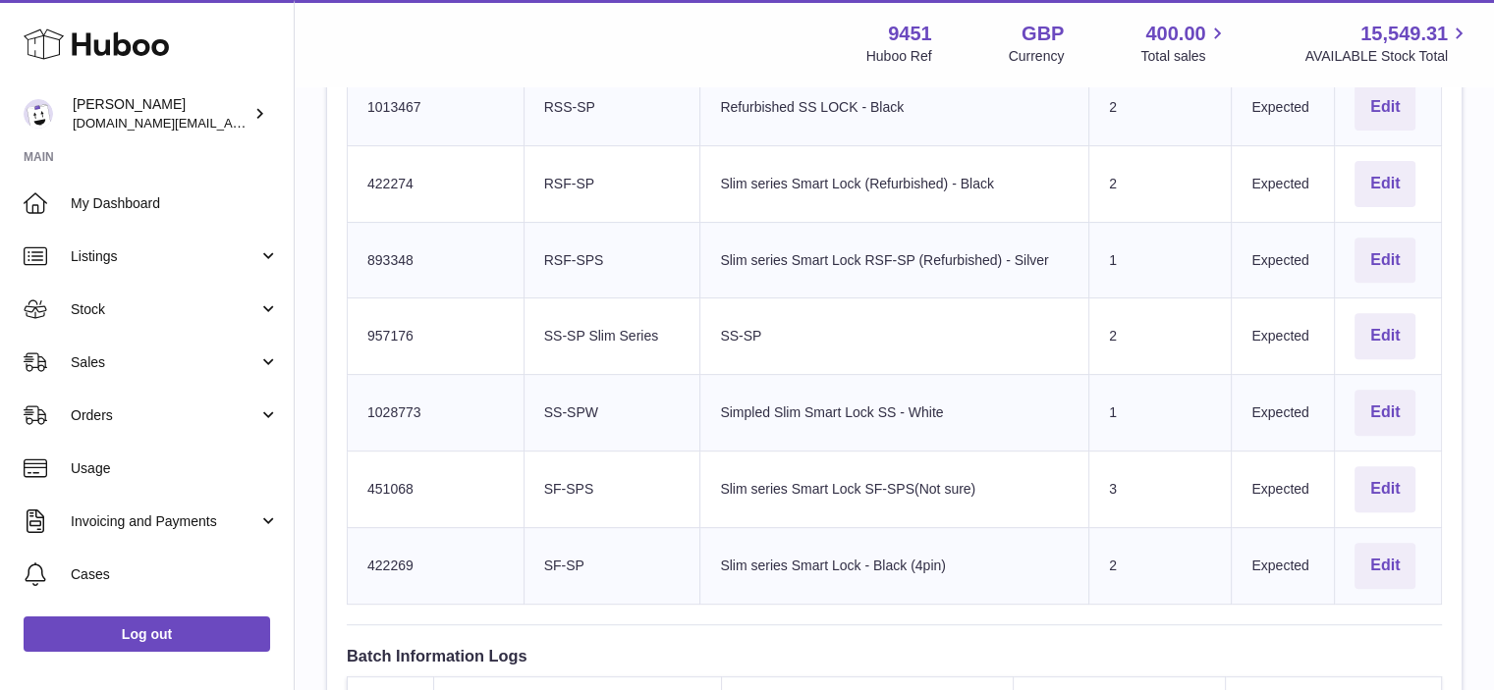
click at [388, 569] on td "Huboo SKU Number 422269" at bounding box center [436, 565] width 177 height 77
copy td "422269"
